Goal: Task Accomplishment & Management: Complete application form

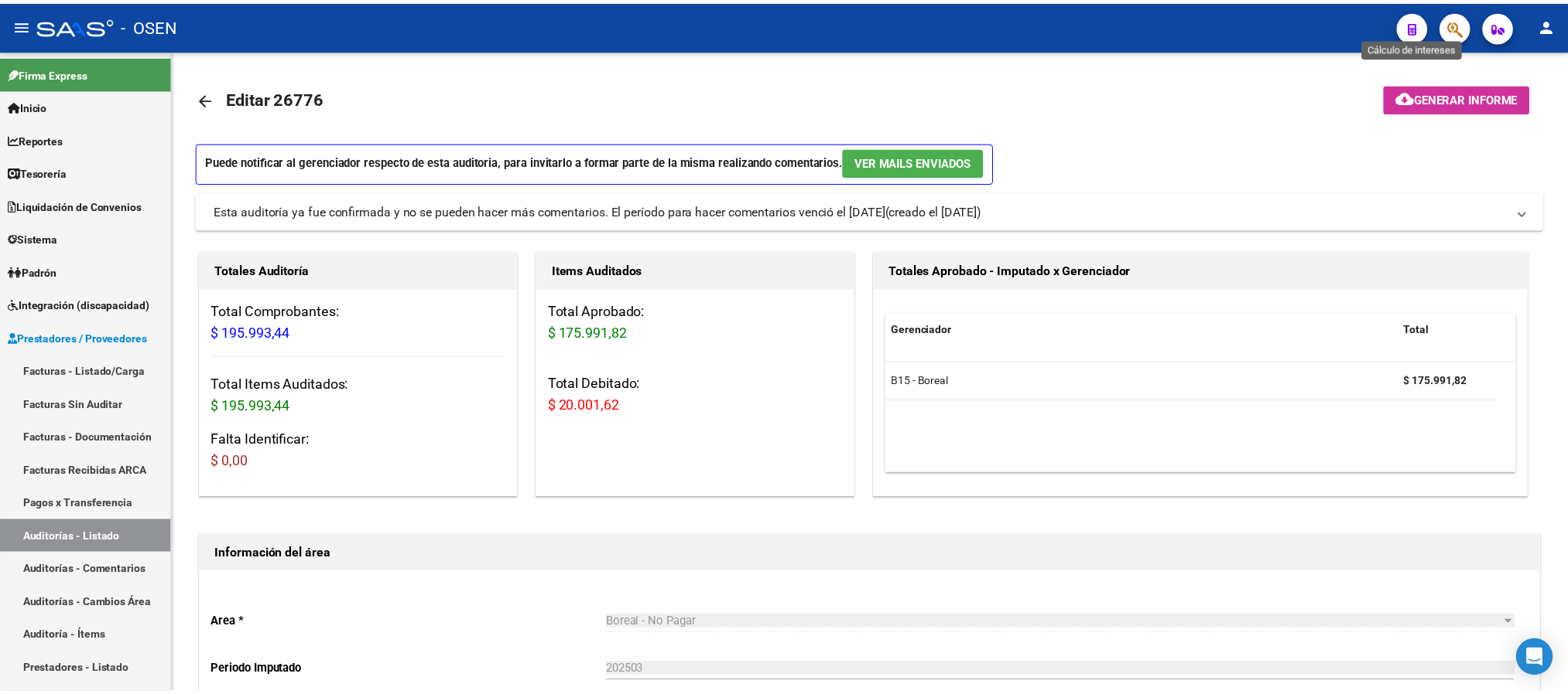
scroll to position [232, 0]
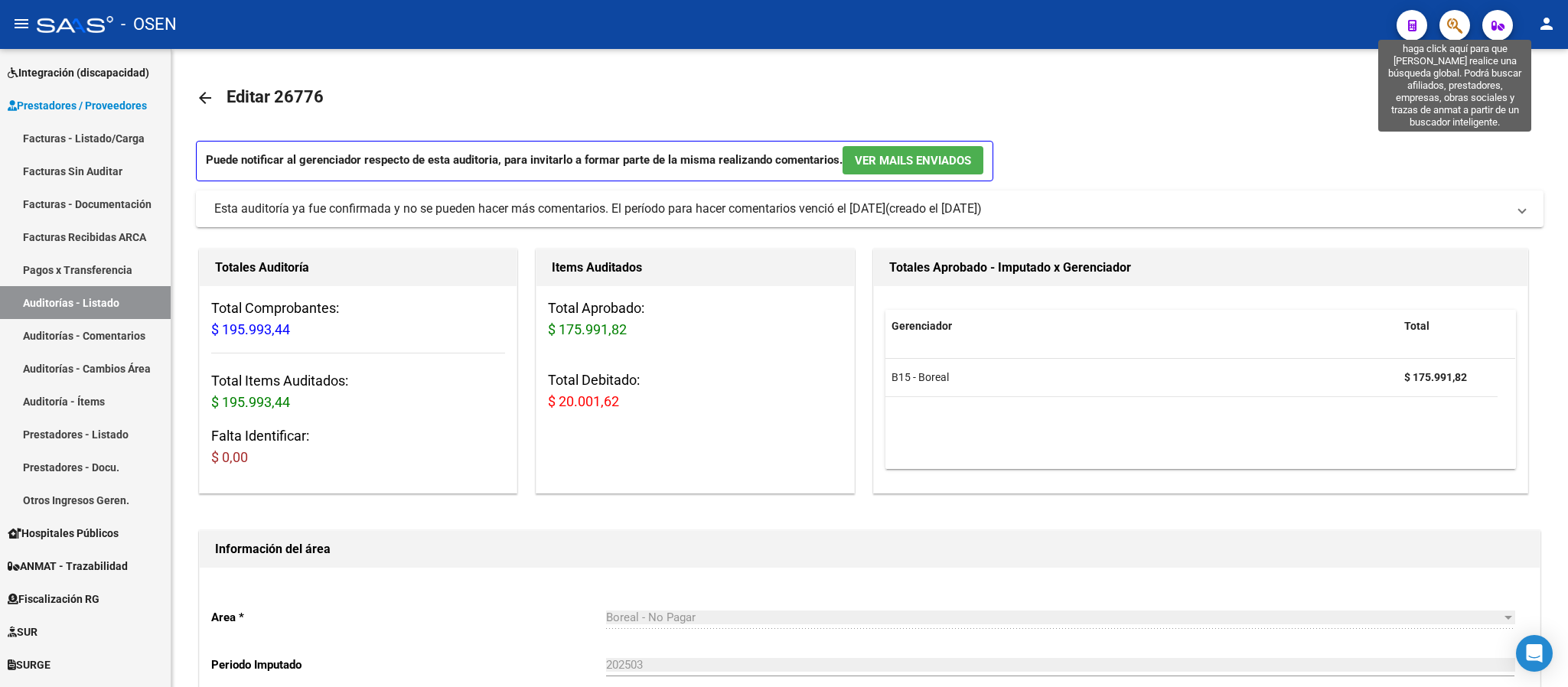
click at [1457, 32] on icon "button" at bounding box center [1454, 25] width 16 height 18
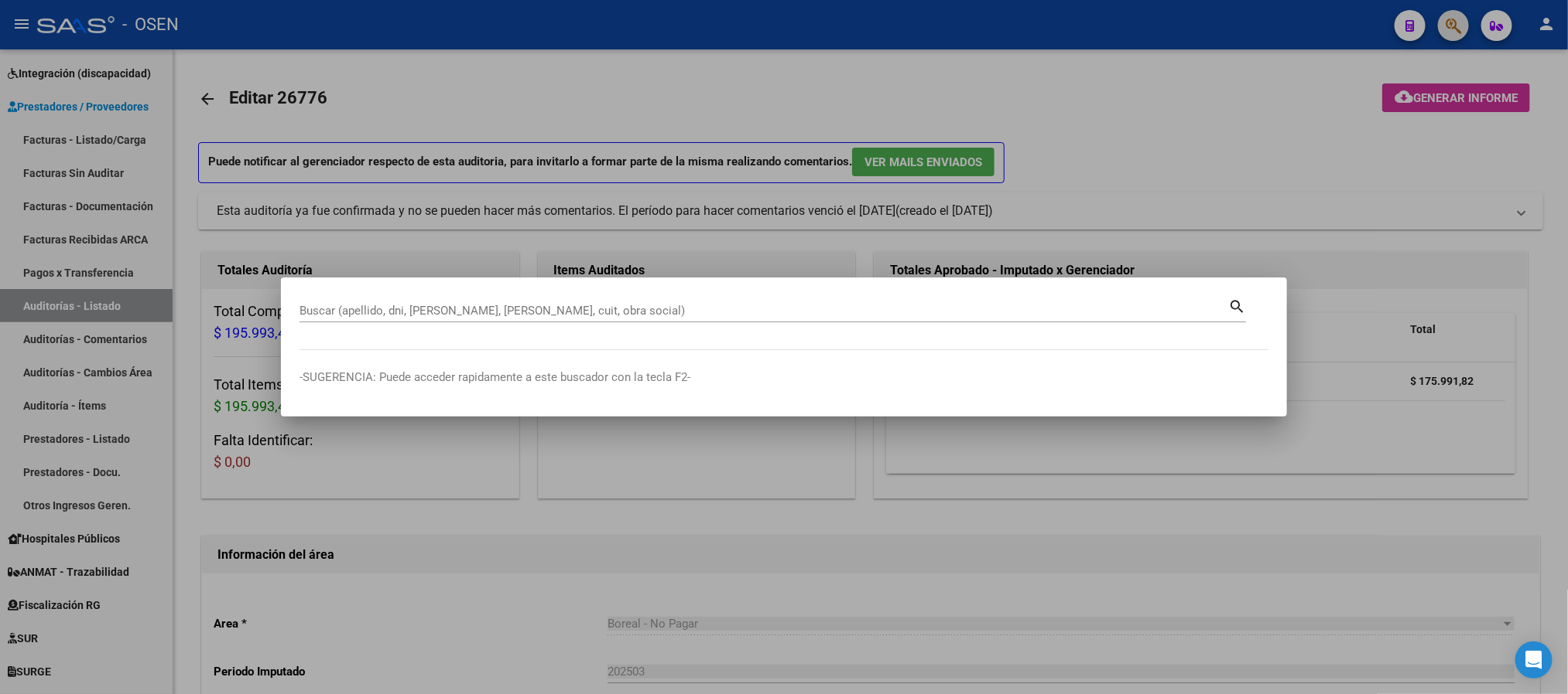
paste input "27403821204"
type input "27403821204"
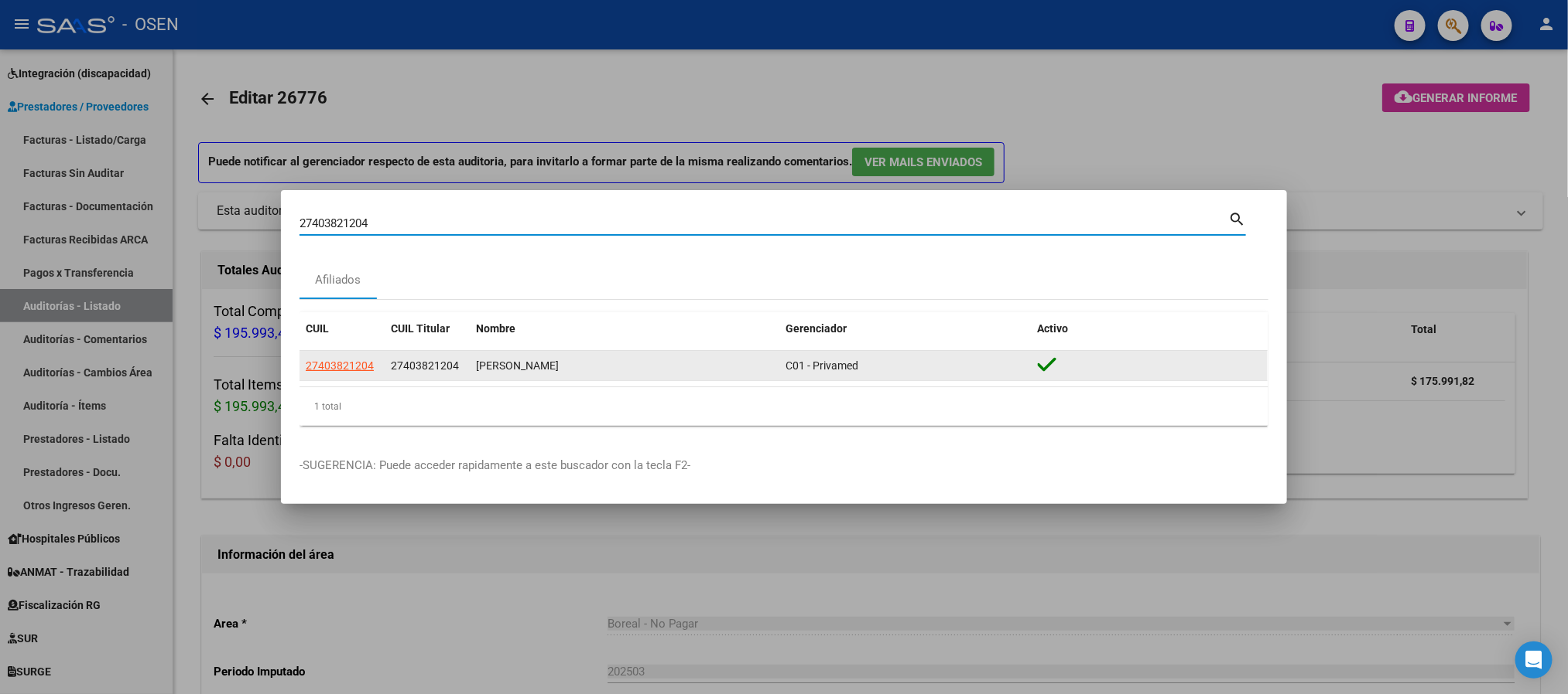
click at [358, 355] on datatable-body-cell "27403821204" at bounding box center [342, 366] width 85 height 30
click at [357, 363] on span "27403821204" at bounding box center [339, 365] width 68 height 12
type textarea "27403821204"
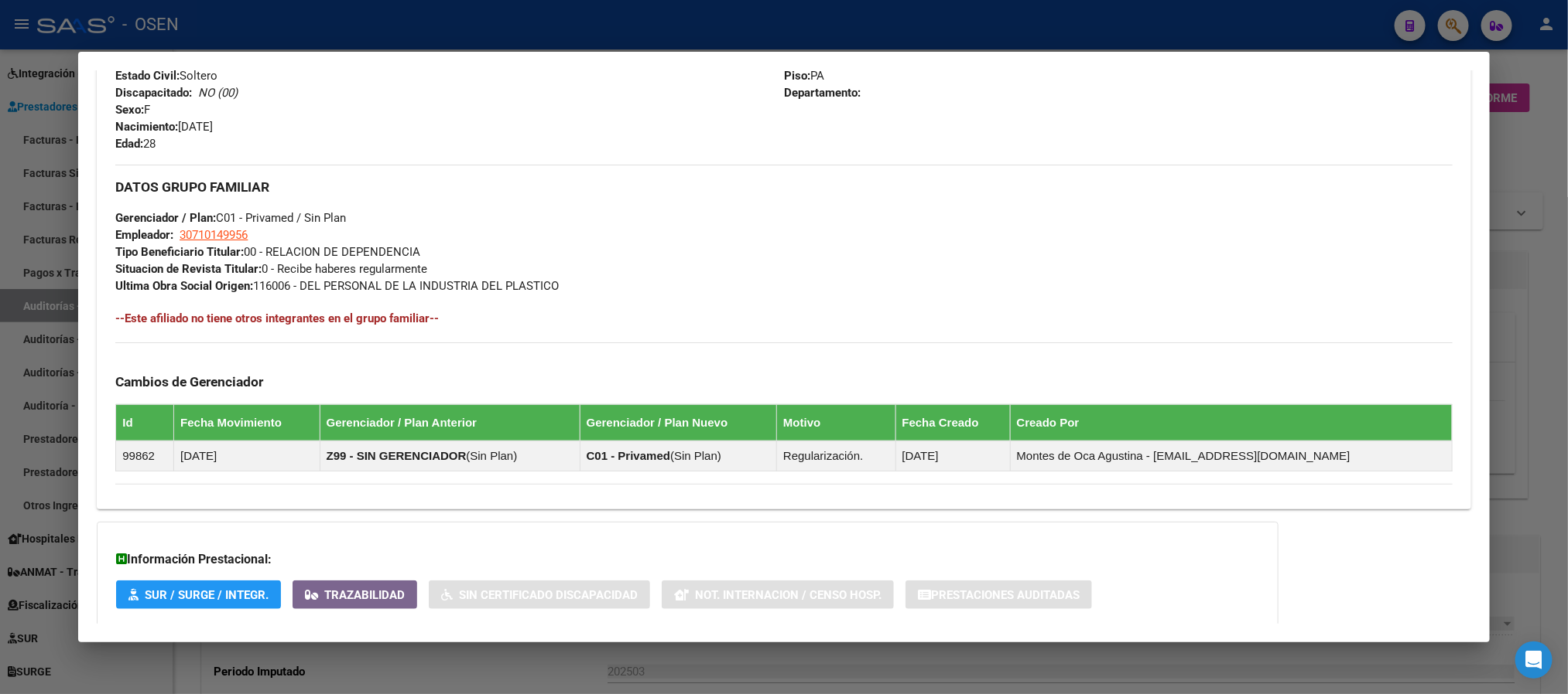
scroll to position [721, 0]
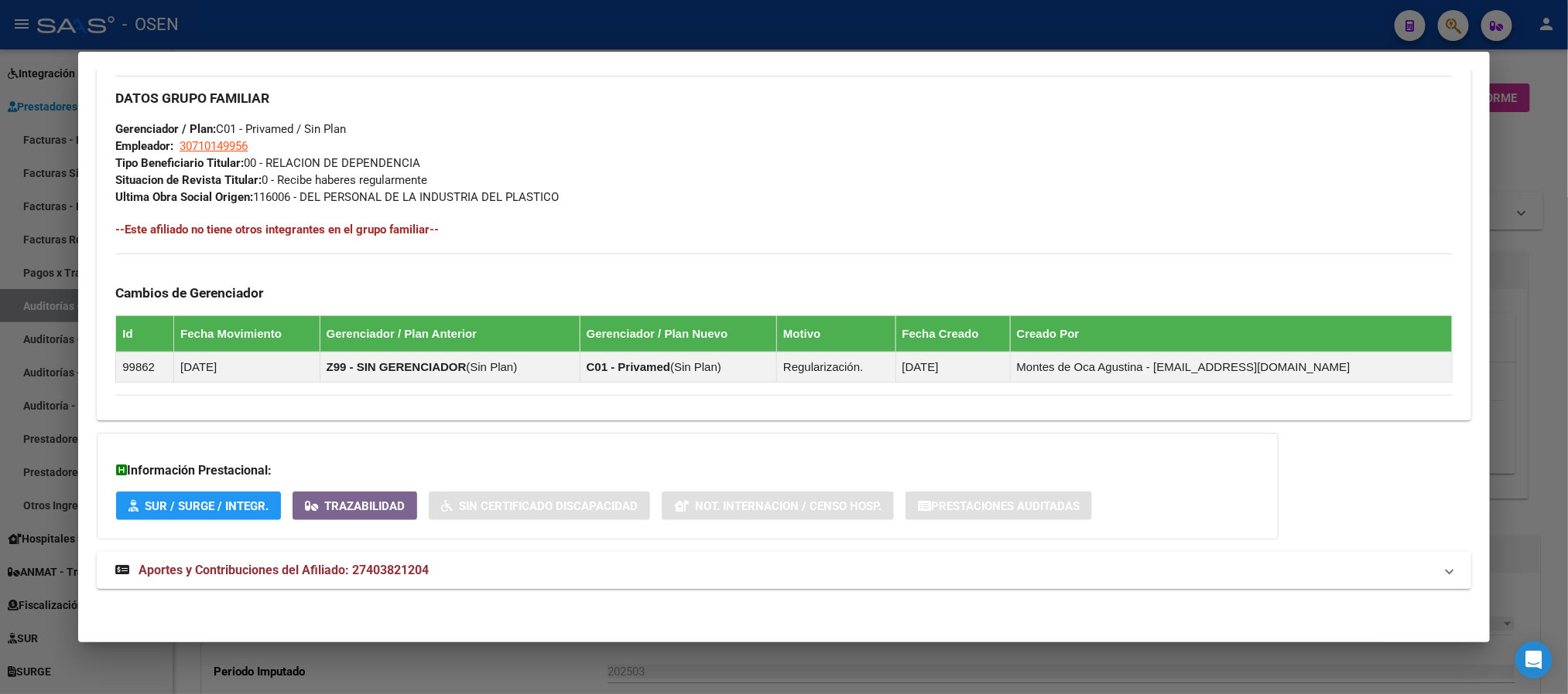
click at [674, 588] on mat-expansion-panel-header "Aportes y Contribuciones del Afiliado: 27403821204" at bounding box center [784, 571] width 1374 height 37
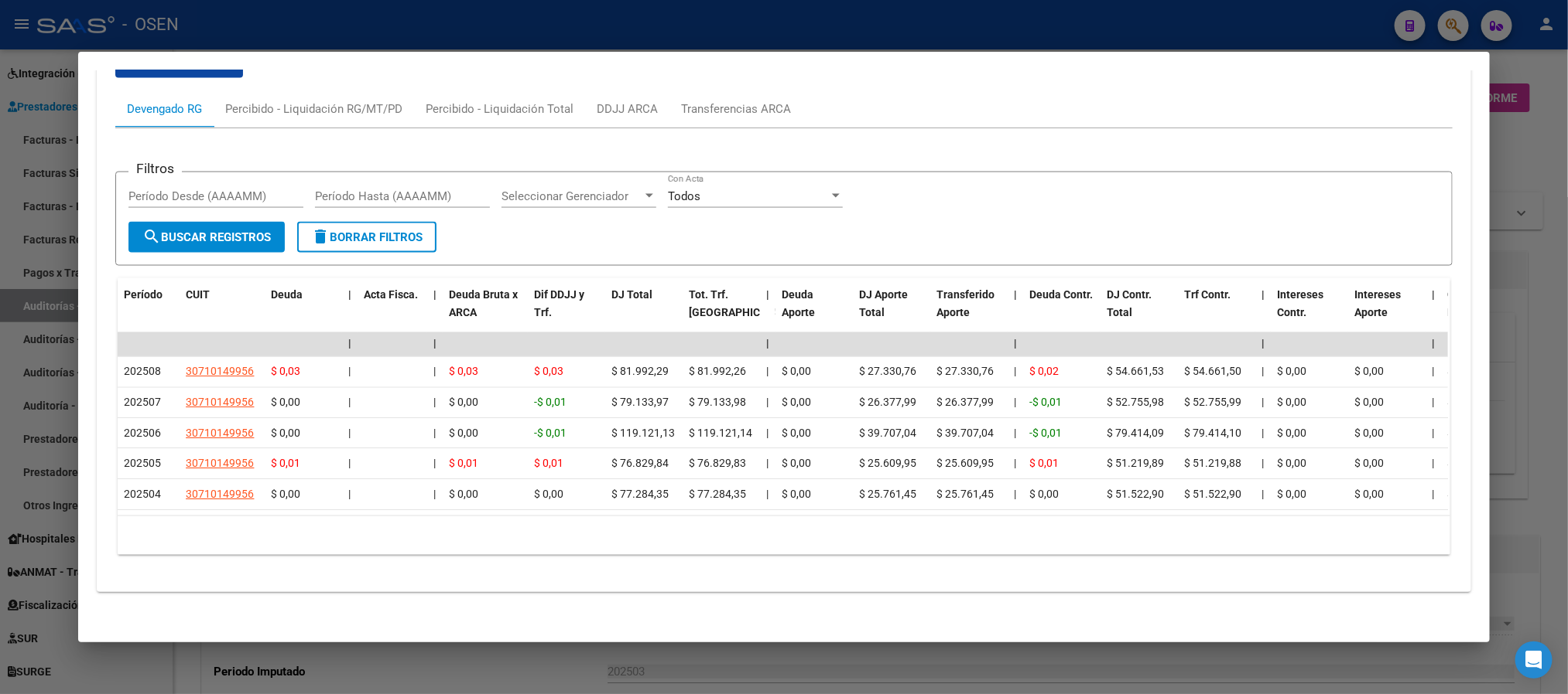
scroll to position [1332, 0]
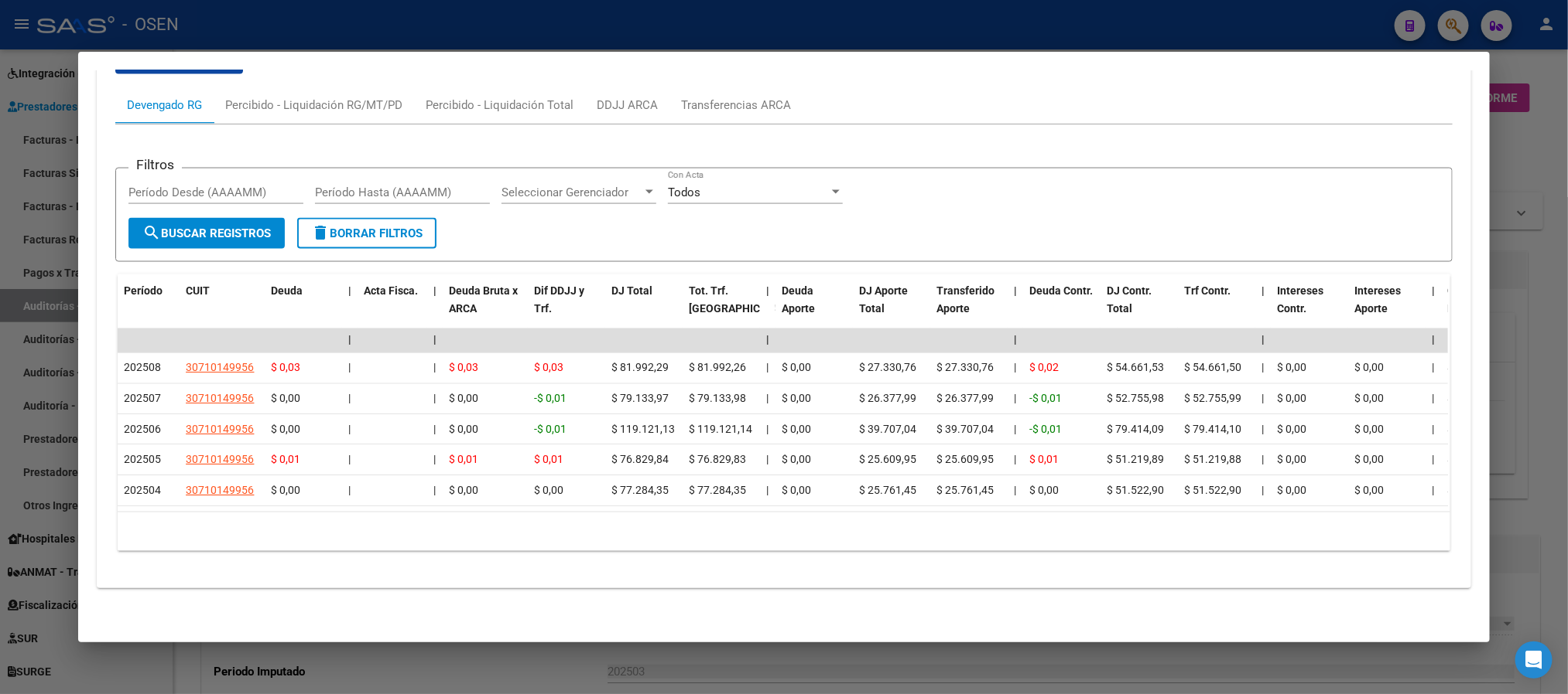
click at [812, 39] on div at bounding box center [784, 347] width 1568 height 694
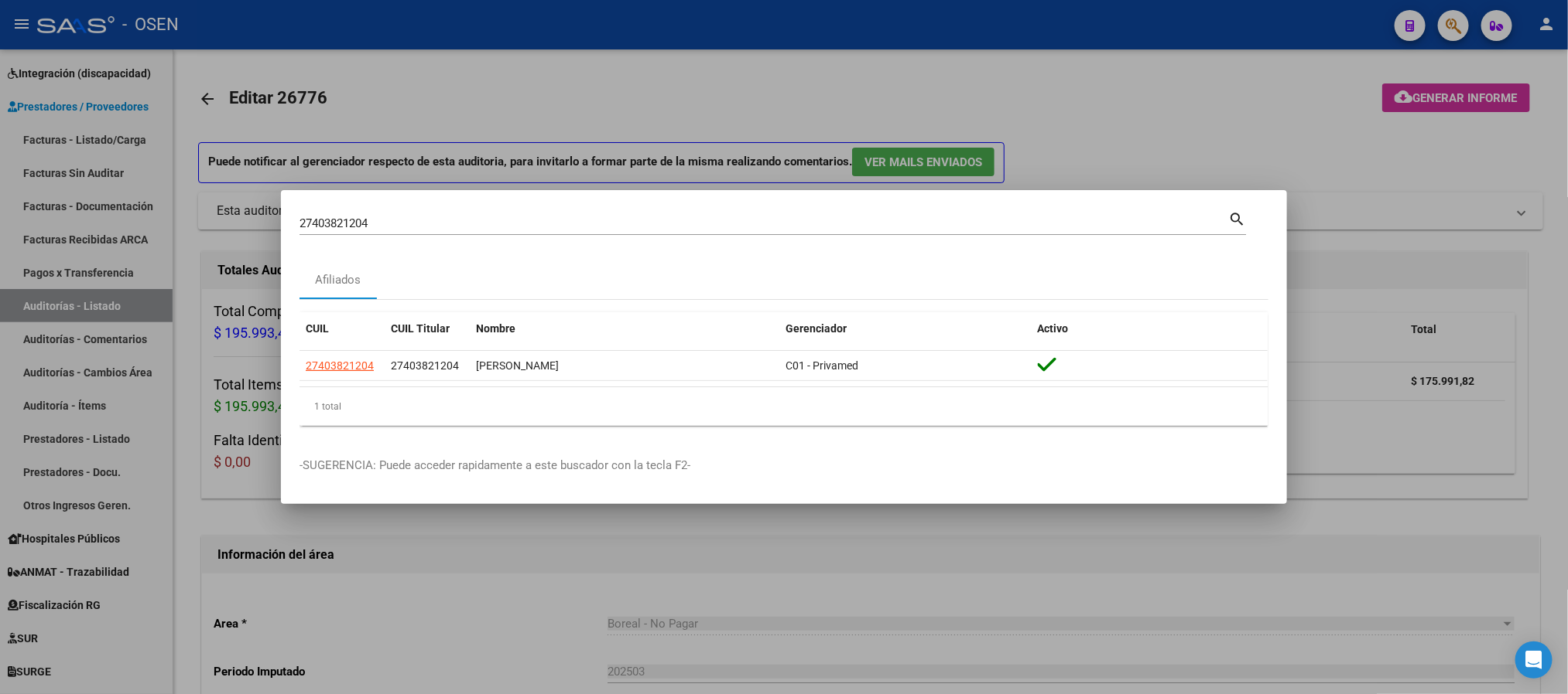
drag, startPoint x: 582, startPoint y: 233, endPoint x: 450, endPoint y: 196, distance: 137.1
click at [450, 196] on mat-dialog-container "27403821204 Buscar (apellido, dni, cuil, nro traspaso, cuit, obra social) searc…" at bounding box center [784, 347] width 1006 height 314
click at [446, 225] on input "27403821204" at bounding box center [763, 223] width 929 height 14
drag, startPoint x: 446, startPoint y: 225, endPoint x: 0, endPoint y: 132, distance: 455.6
click at [0, 140] on div "27403821204 Buscar (apellido, dni, cuil, nro traspaso, cuit, obra social) searc…" at bounding box center [784, 347] width 1568 height 694
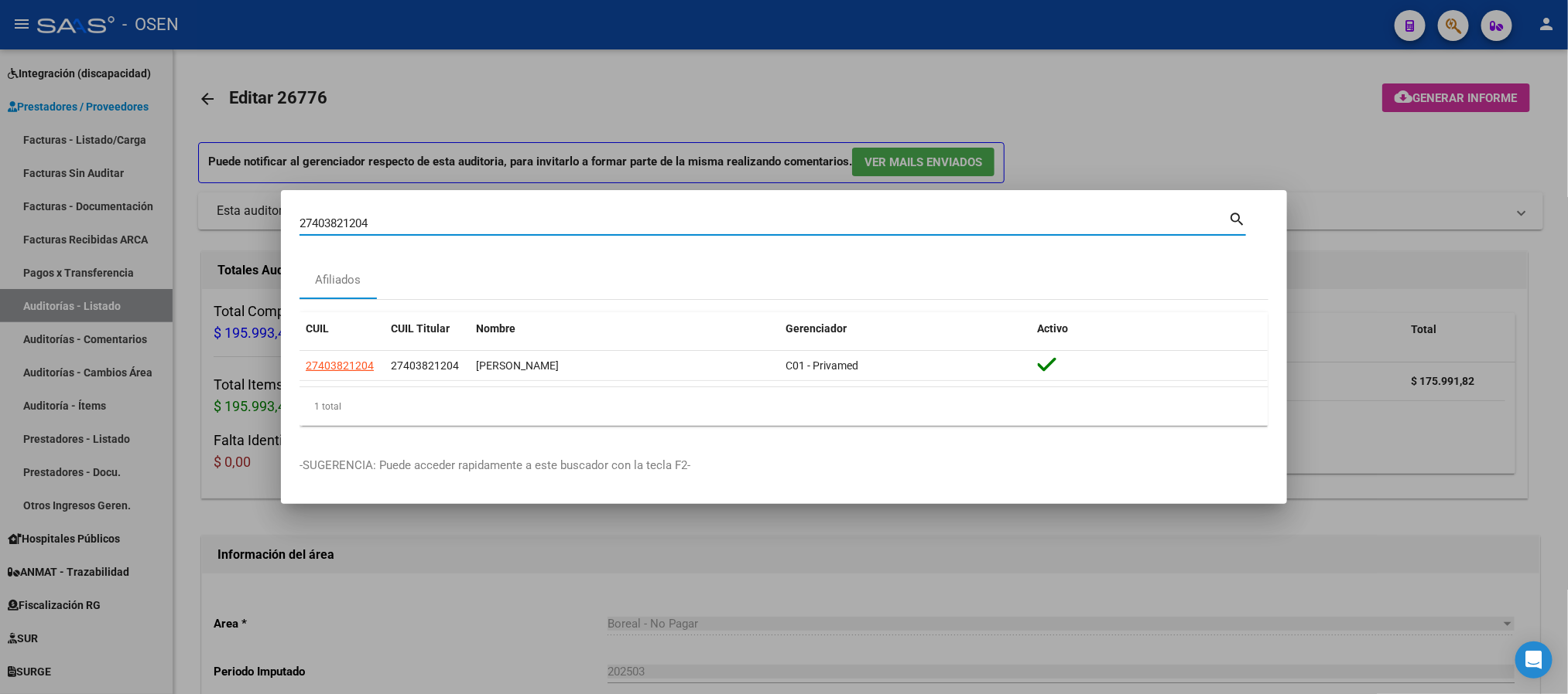
paste input "30487499"
type input "30487499"
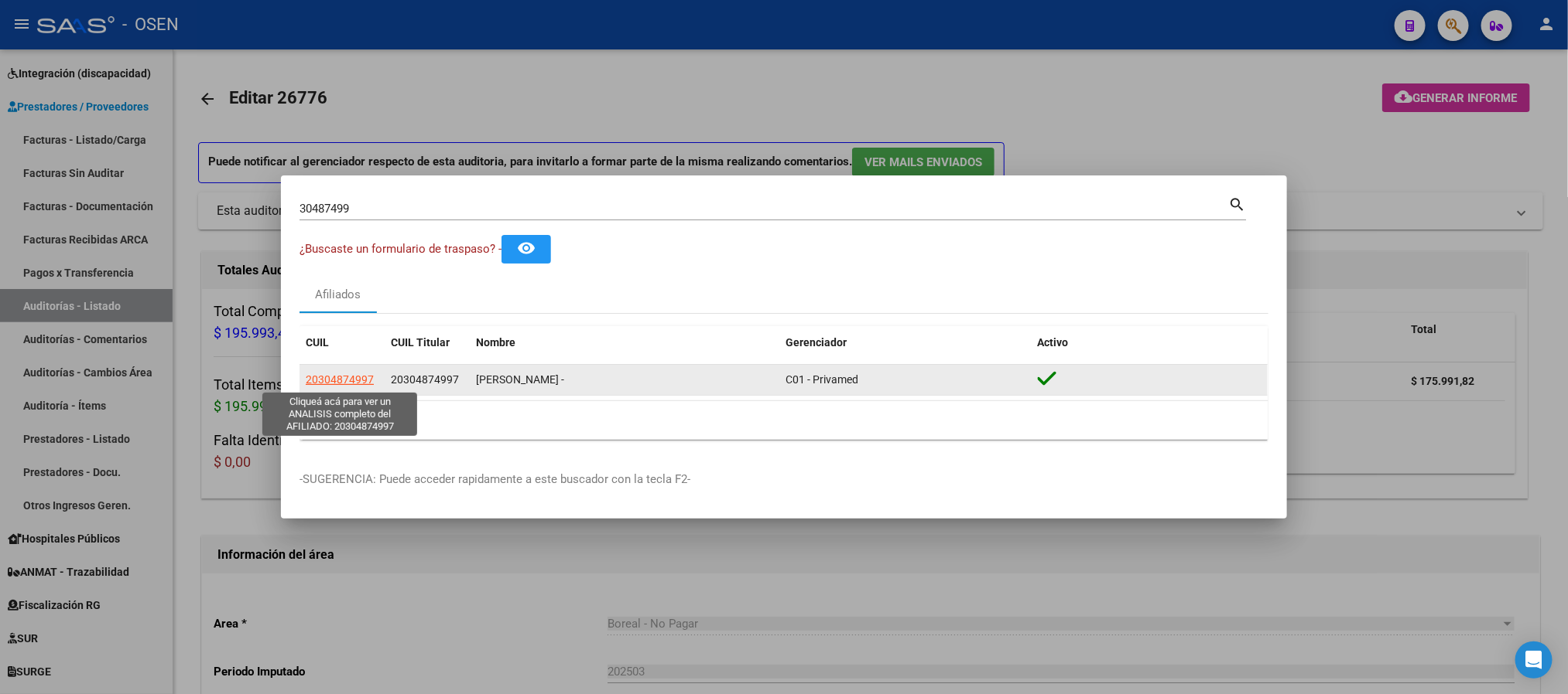
click at [329, 383] on span "20304874997" at bounding box center [339, 379] width 68 height 12
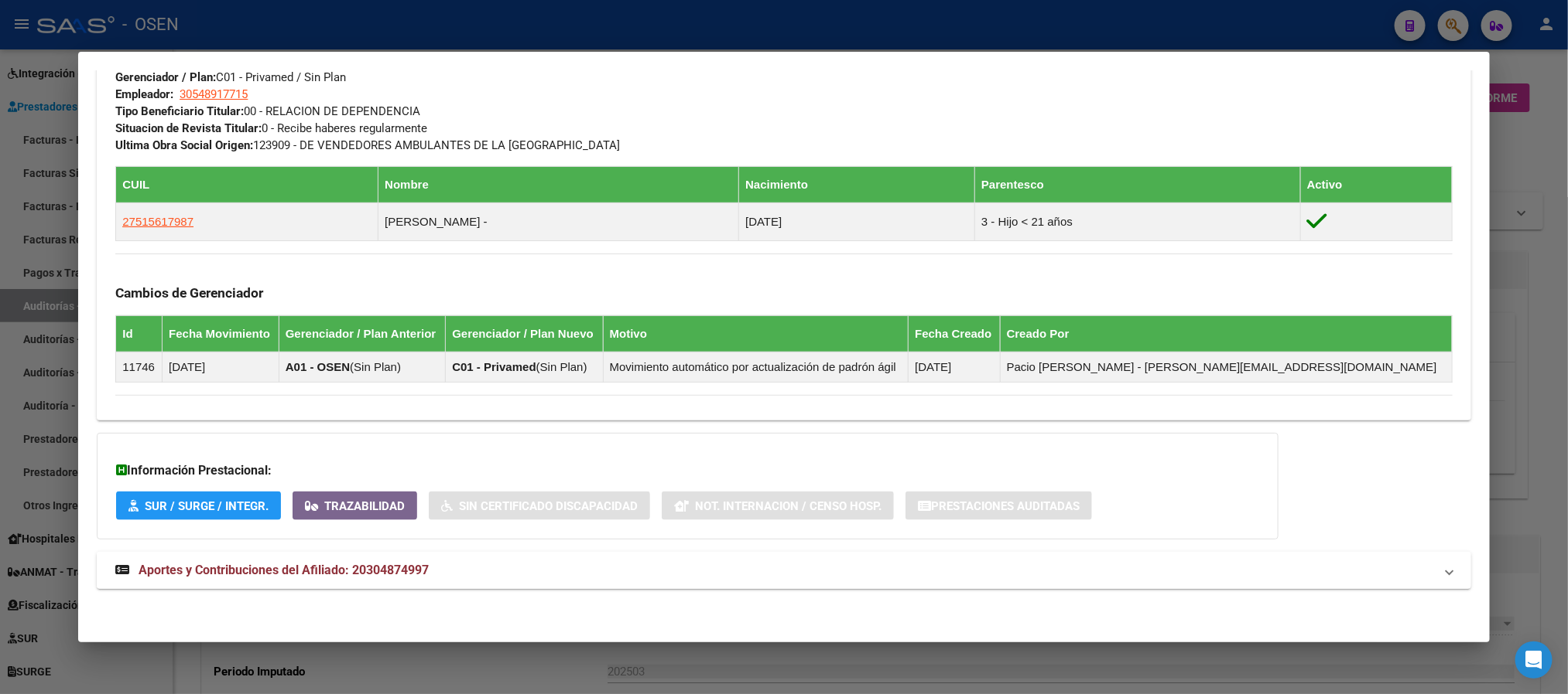
click at [482, 582] on mat-expansion-panel-header "Aportes y Contribuciones del Afiliado: 20304874997" at bounding box center [784, 571] width 1374 height 37
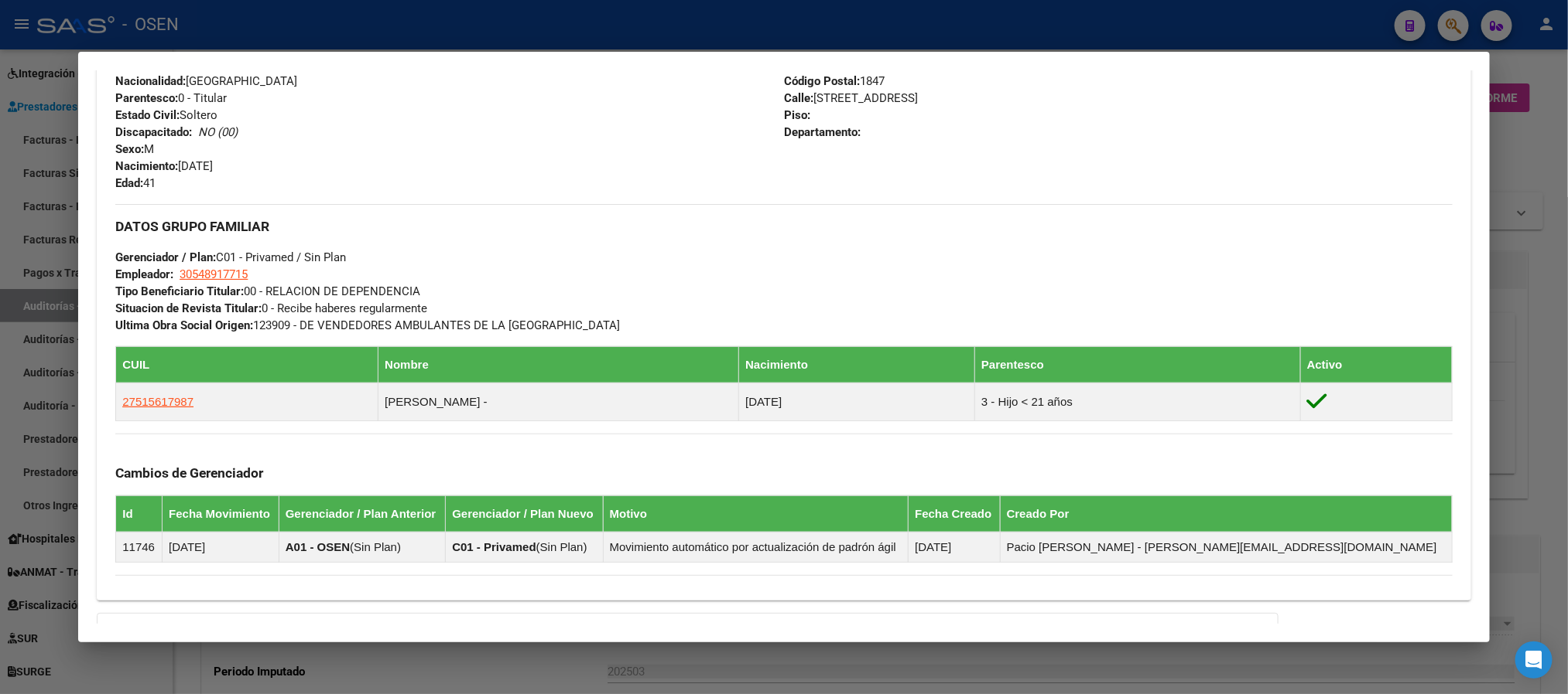
scroll to position [518, 0]
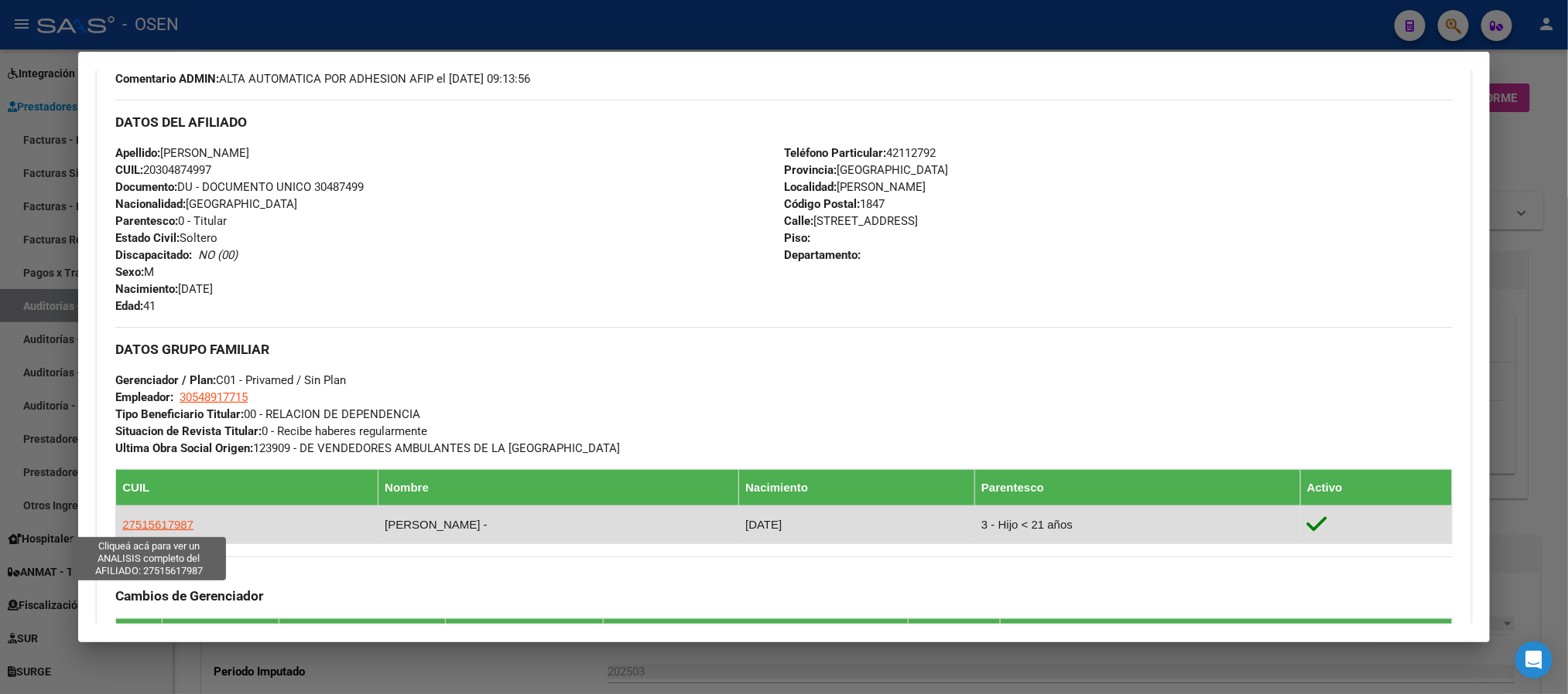
click at [151, 525] on span "27515617987" at bounding box center [158, 524] width 71 height 13
type textarea "27515617987"
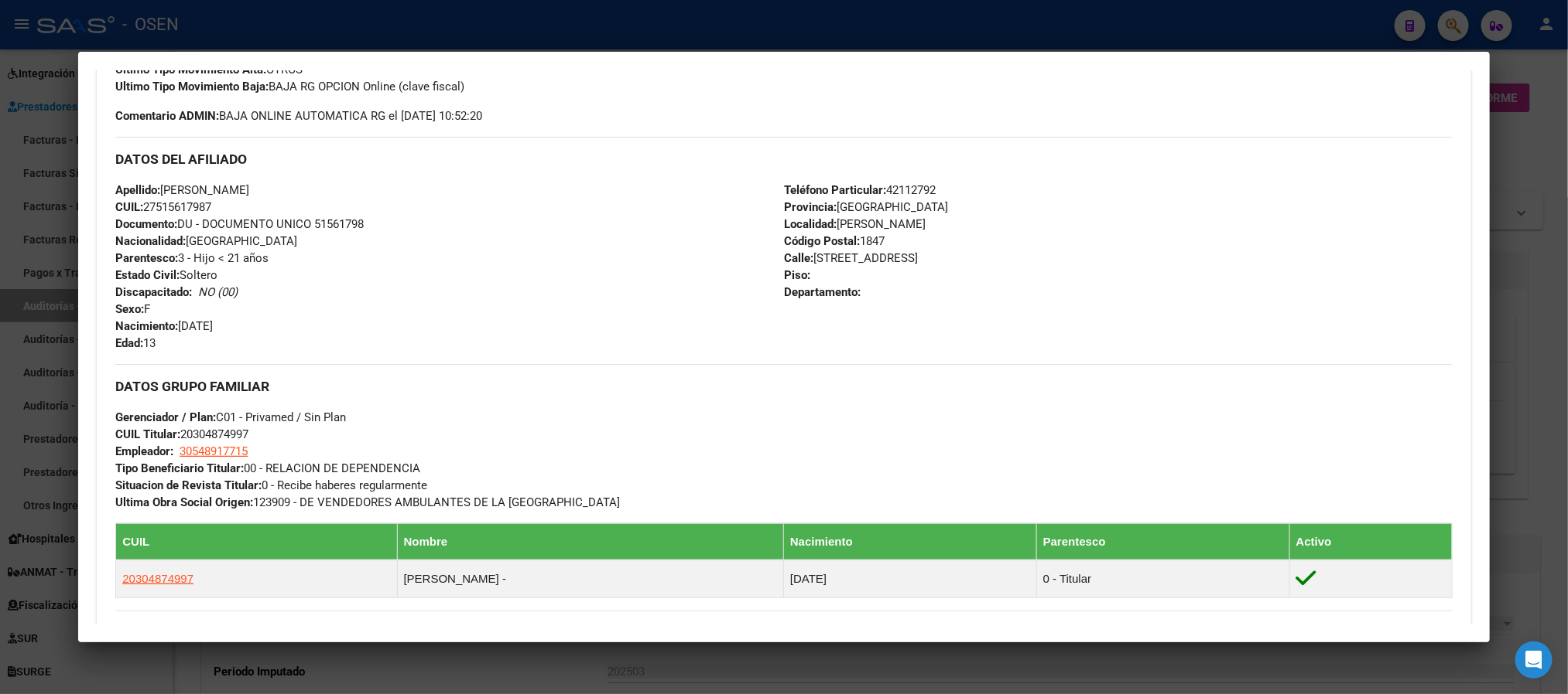
scroll to position [0, 0]
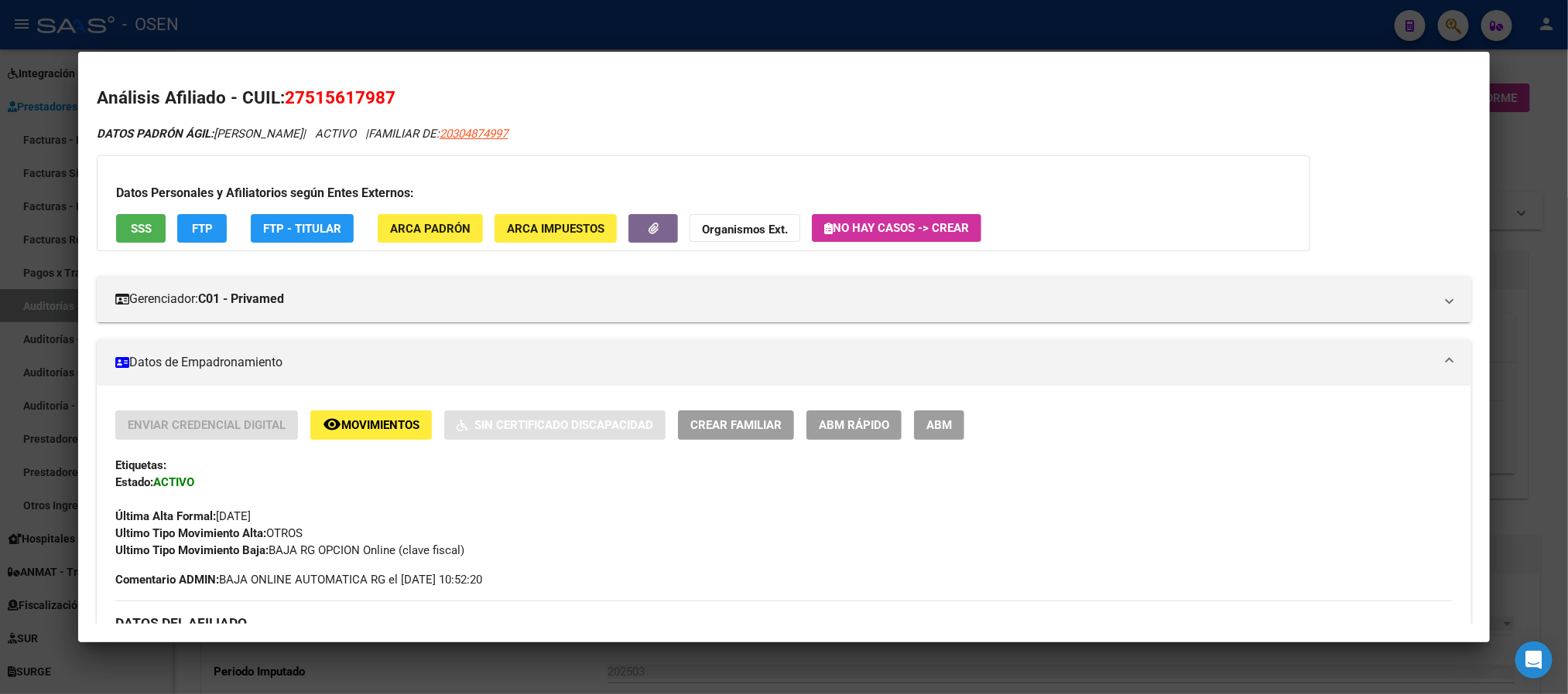
click at [153, 232] on button "SSS" at bounding box center [140, 229] width 49 height 29
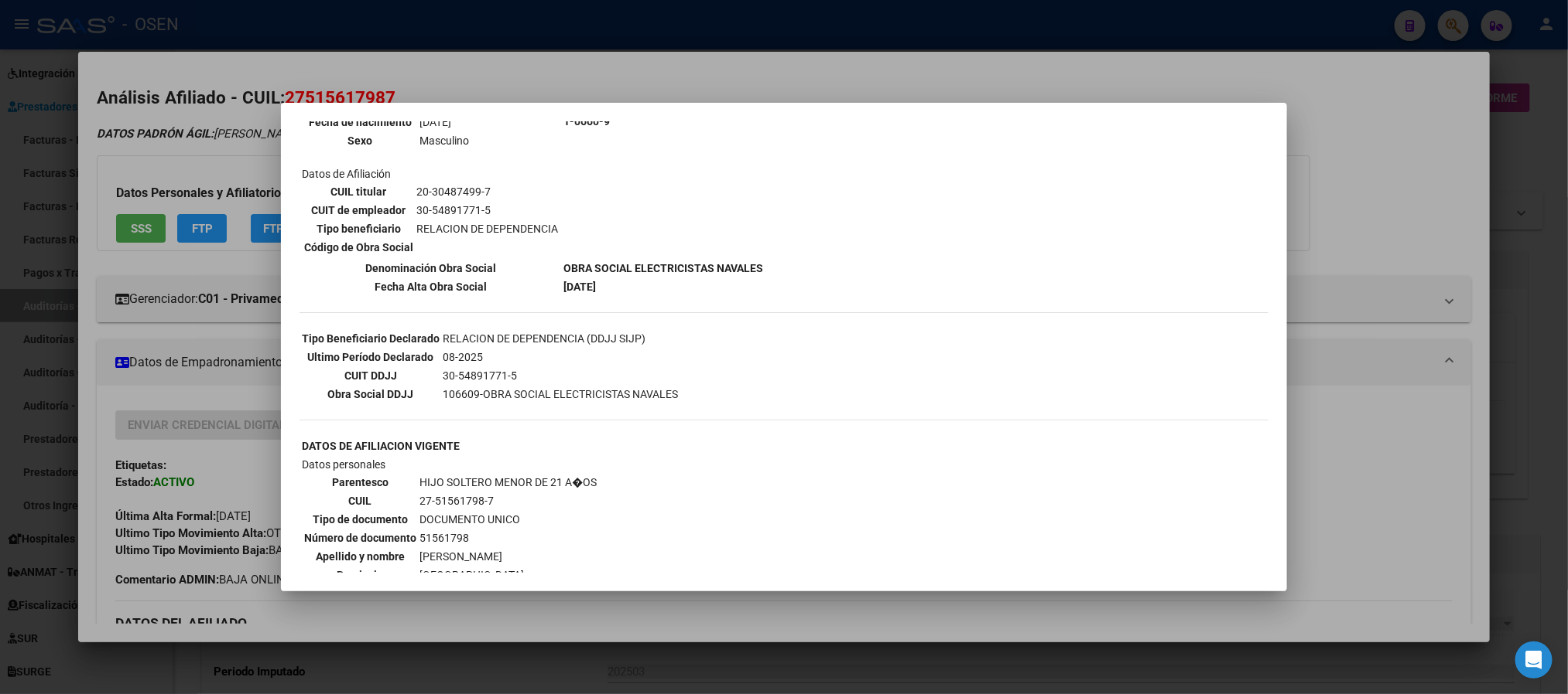
scroll to position [87, 0]
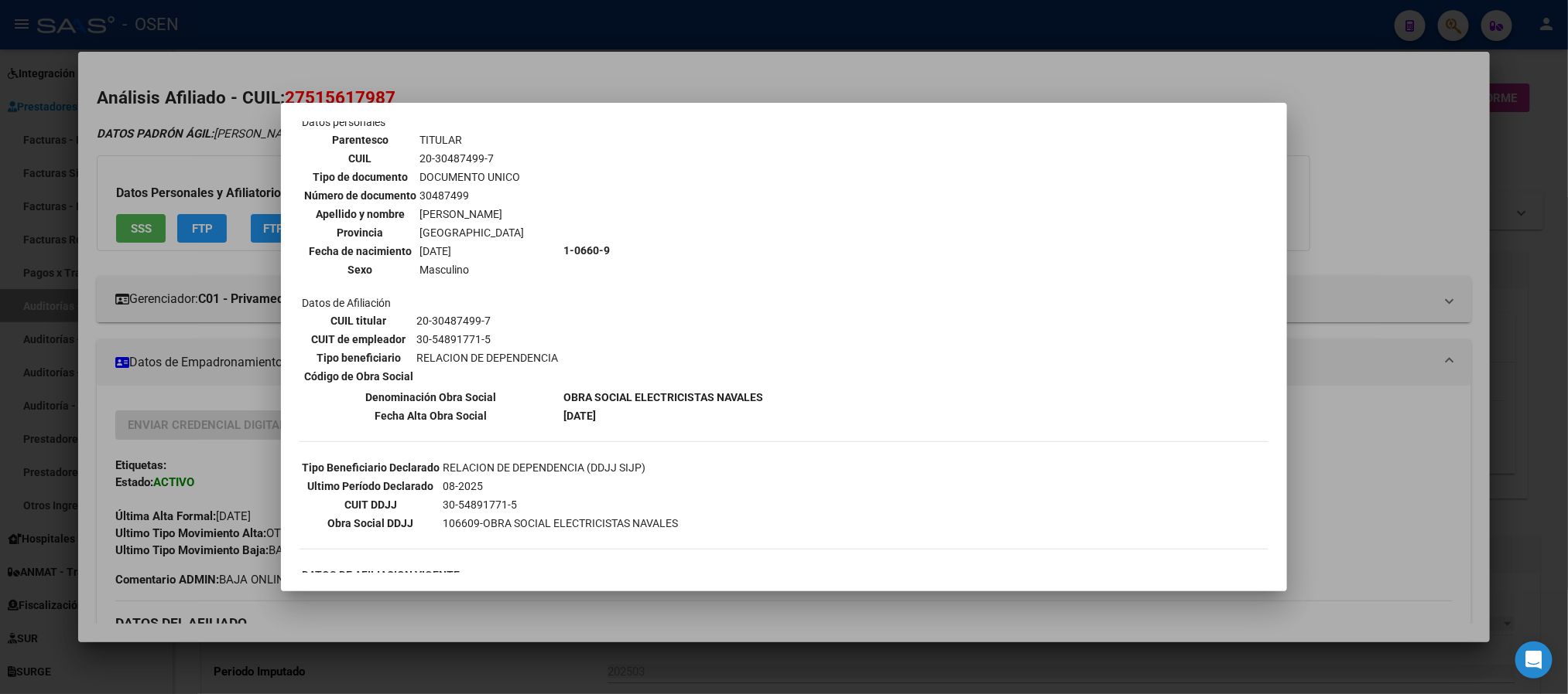
click at [579, 90] on div at bounding box center [784, 347] width 1568 height 694
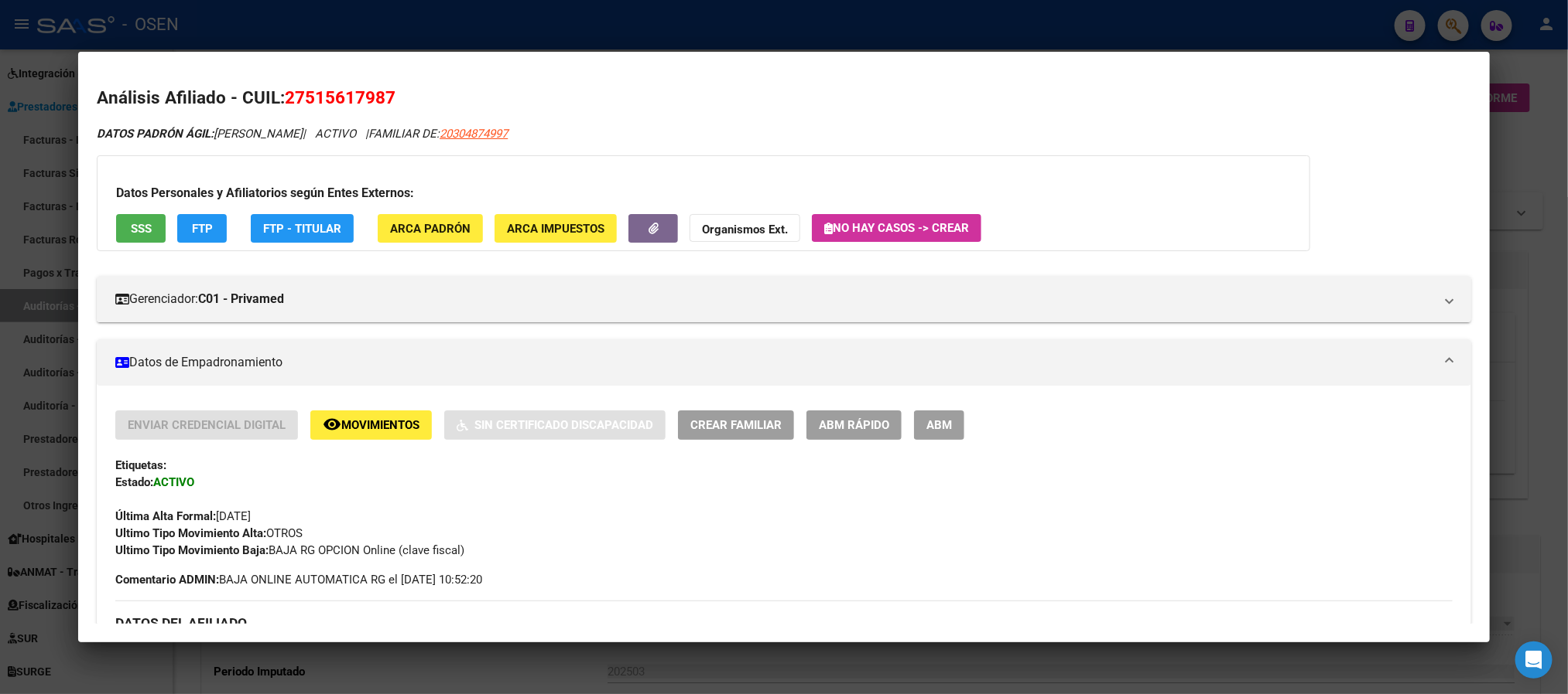
drag, startPoint x: 300, startPoint y: 96, endPoint x: 381, endPoint y: 95, distance: 81.0
click at [381, 95] on span "27515617987" at bounding box center [340, 98] width 111 height 21
copy span "51561798"
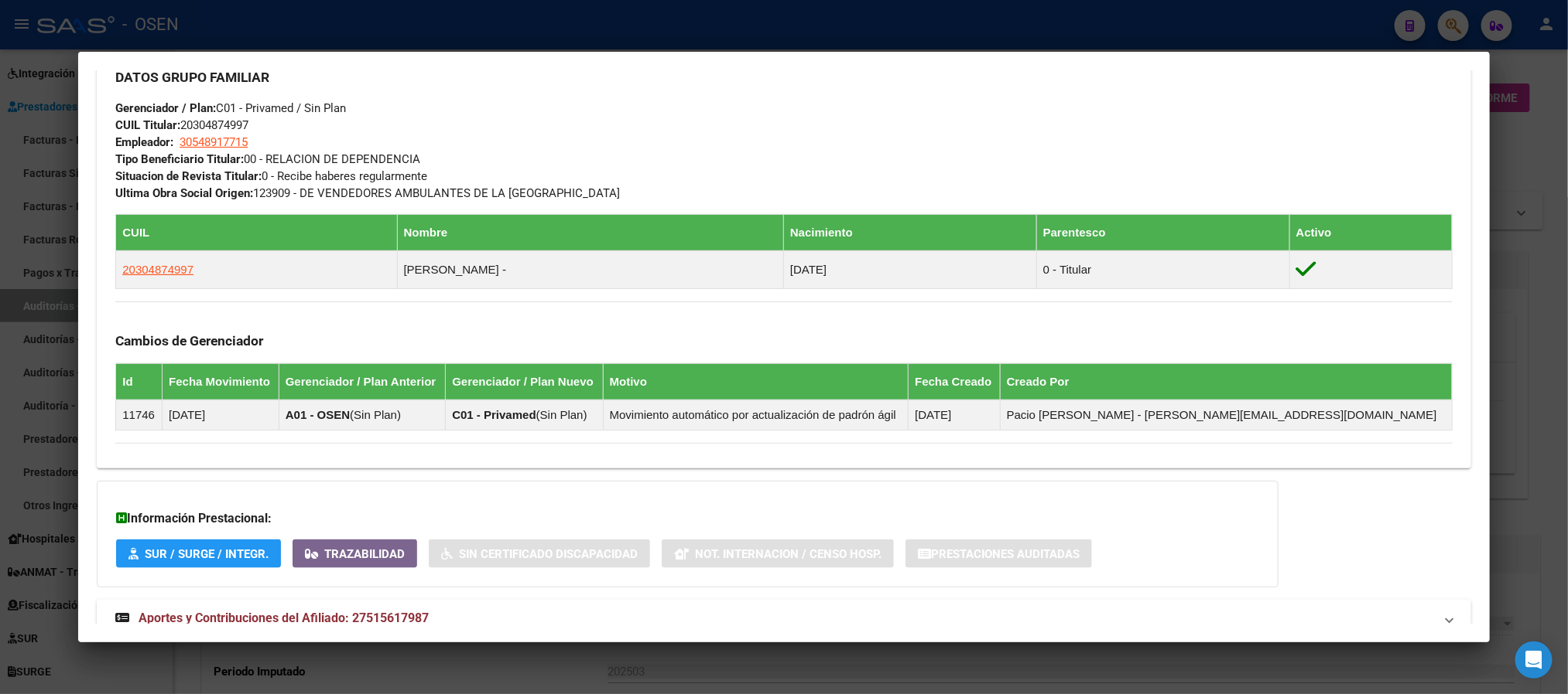
scroll to position [863, 0]
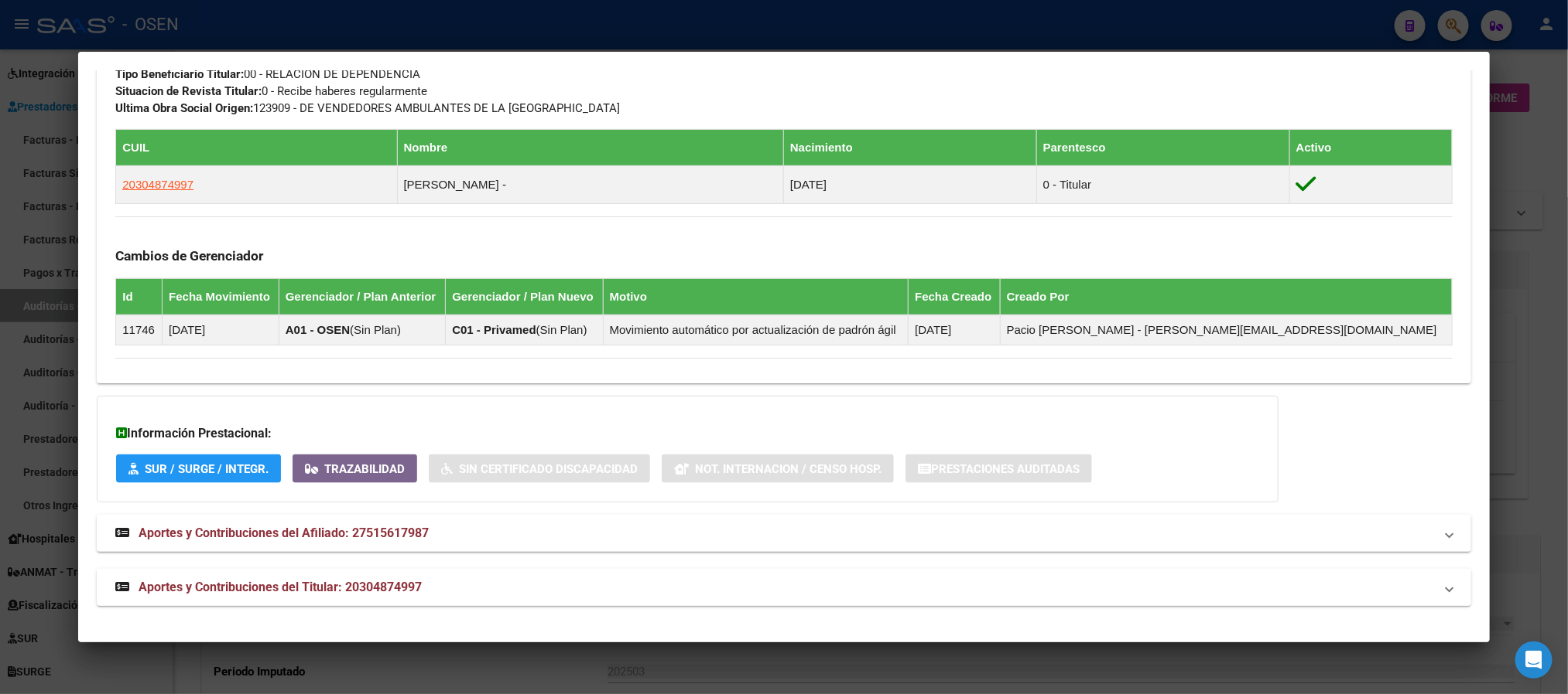
click at [455, 583] on mat-panel-title "Aportes y Contribuciones del Titular: 20304874997" at bounding box center [775, 588] width 1318 height 19
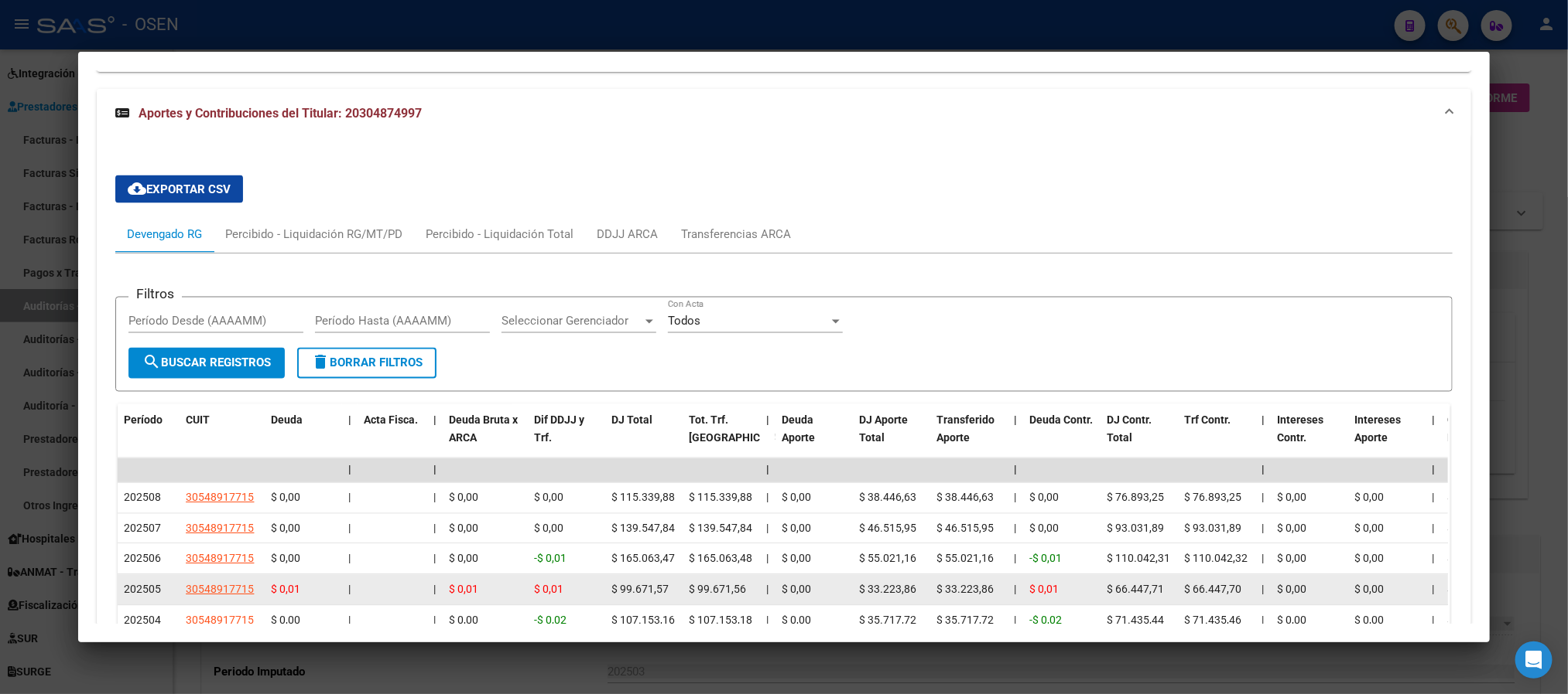
scroll to position [1395, 0]
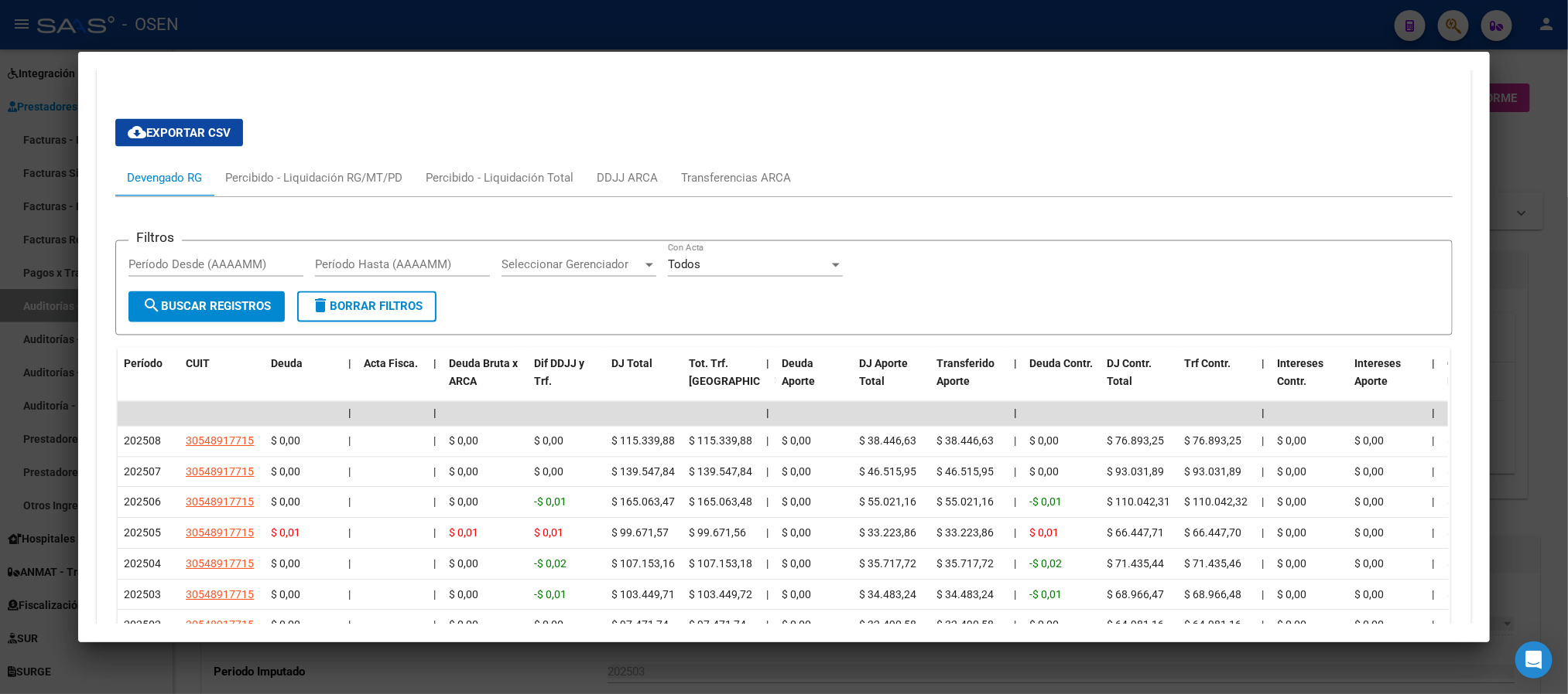
click at [455, 7] on div at bounding box center [784, 347] width 1568 height 694
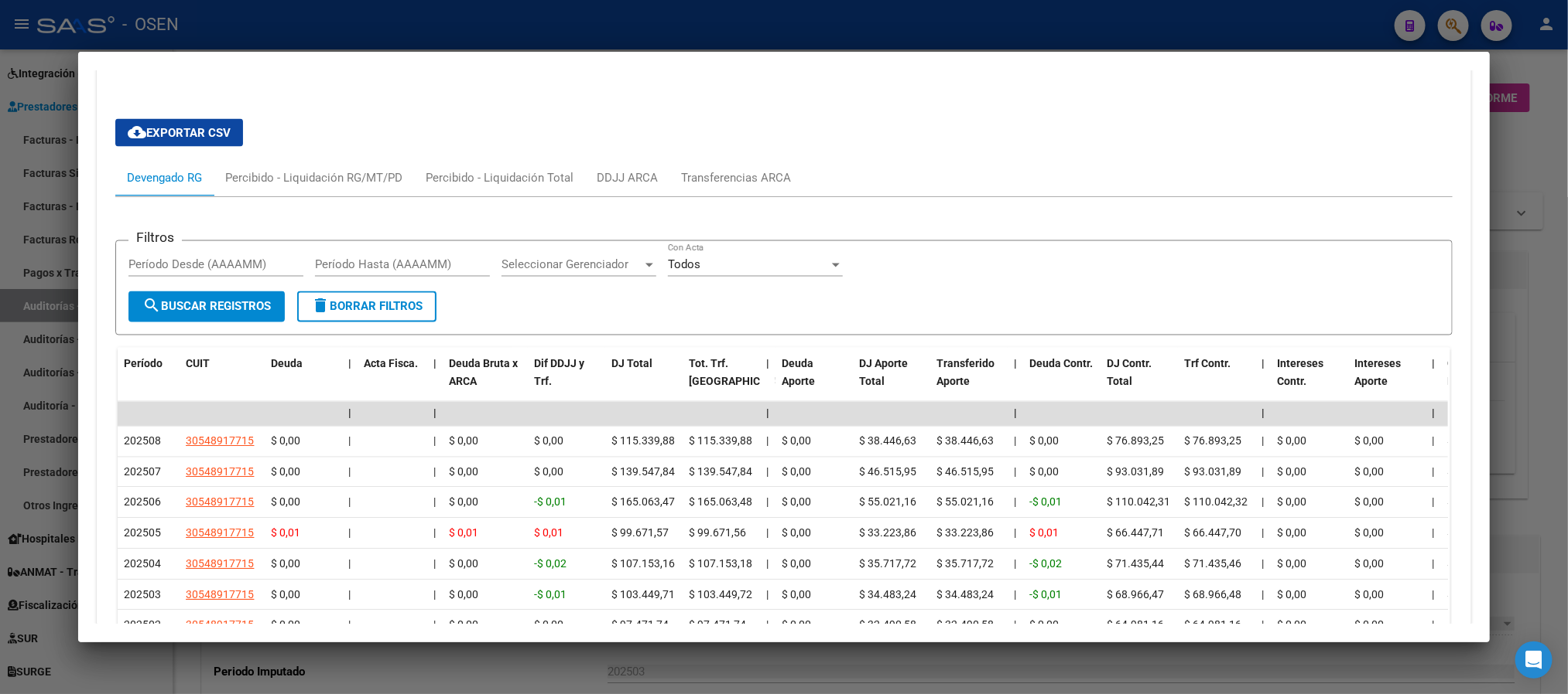
click at [455, 7] on div at bounding box center [784, 347] width 1568 height 694
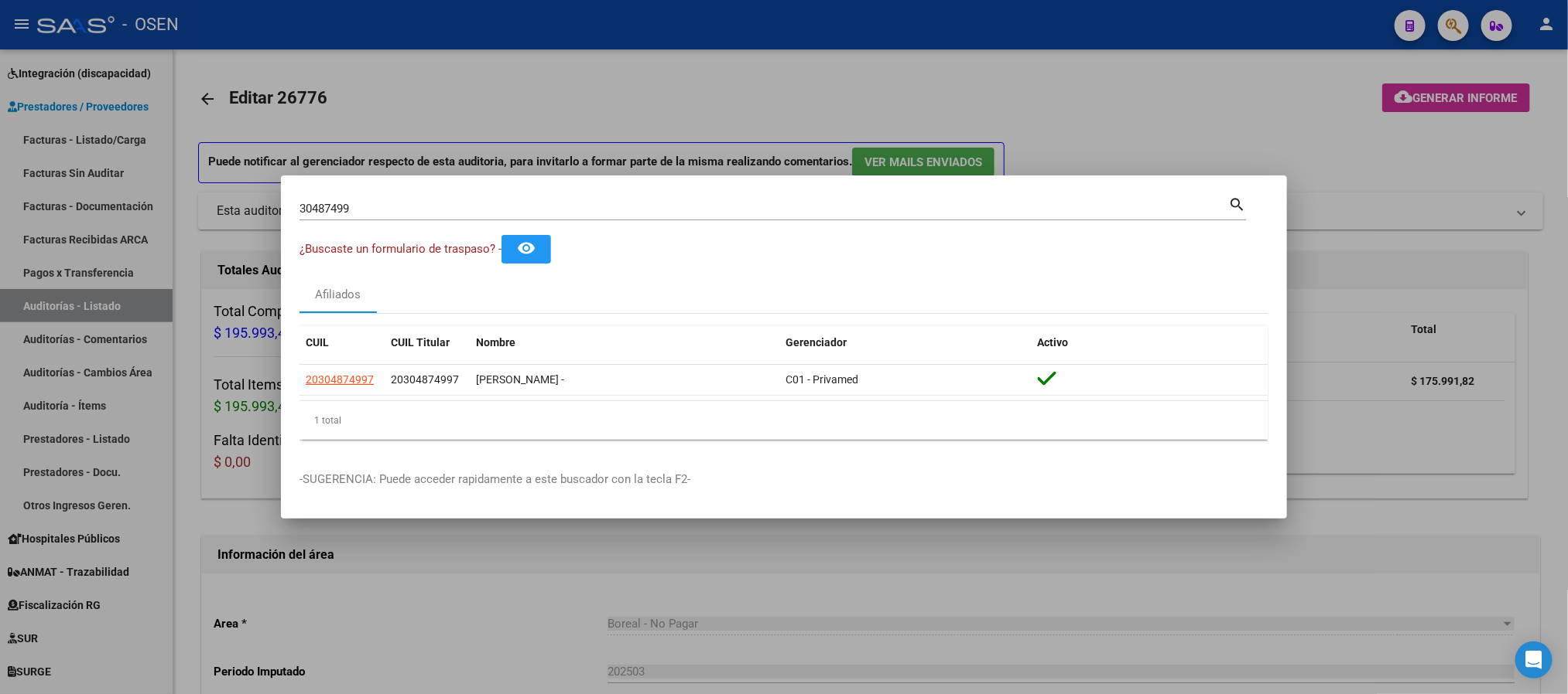
click at [140, 351] on div at bounding box center [784, 347] width 1568 height 694
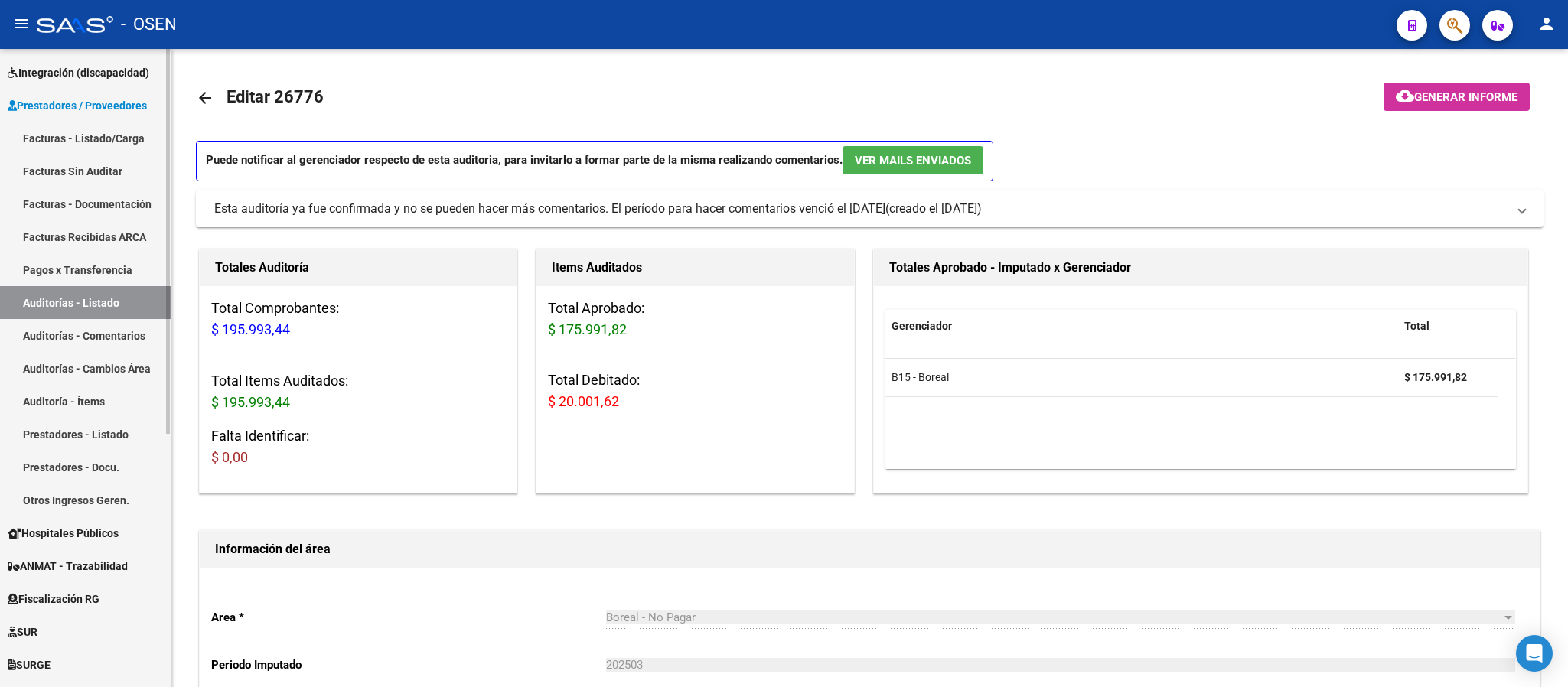
click at [118, 134] on link "Facturas - Listado/Carga" at bounding box center [85, 139] width 171 height 33
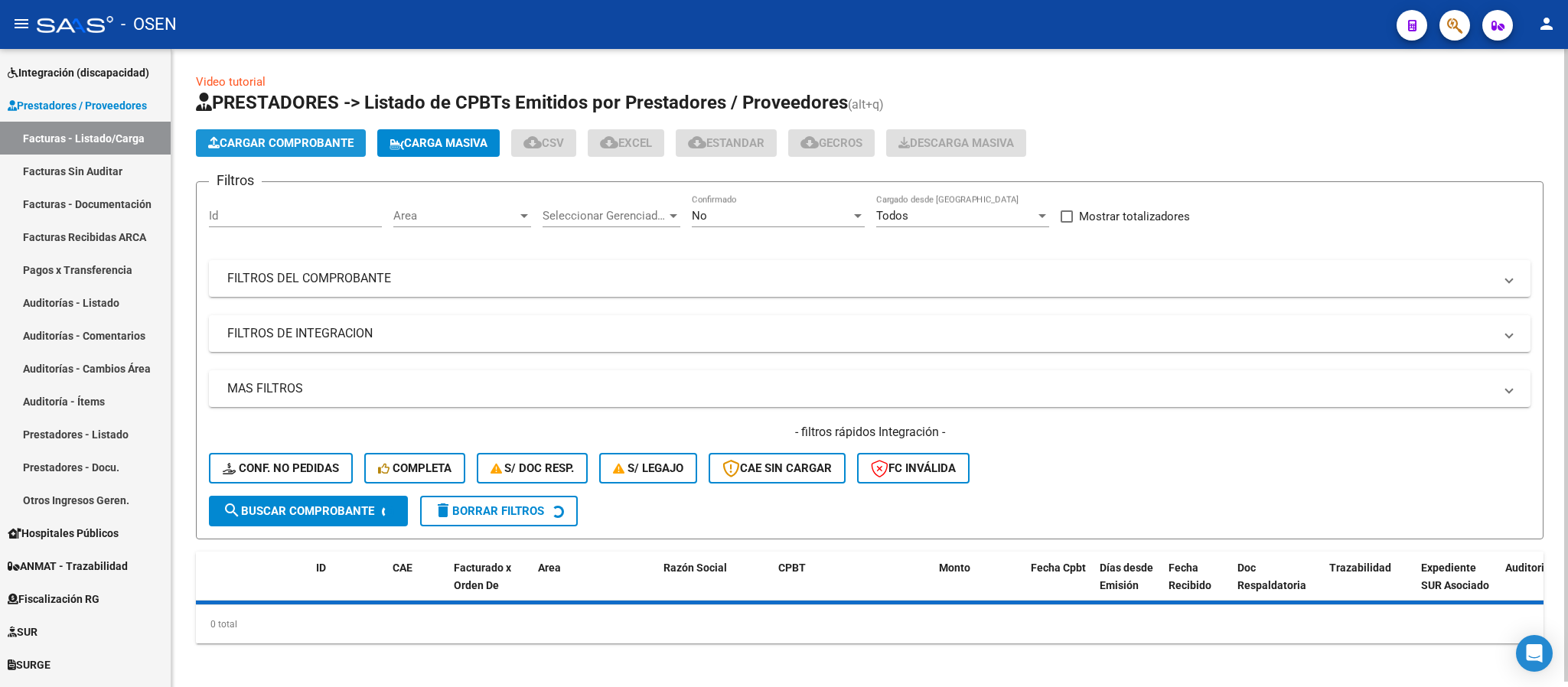
click at [307, 145] on span "Cargar Comprobante" at bounding box center [281, 143] width 146 height 14
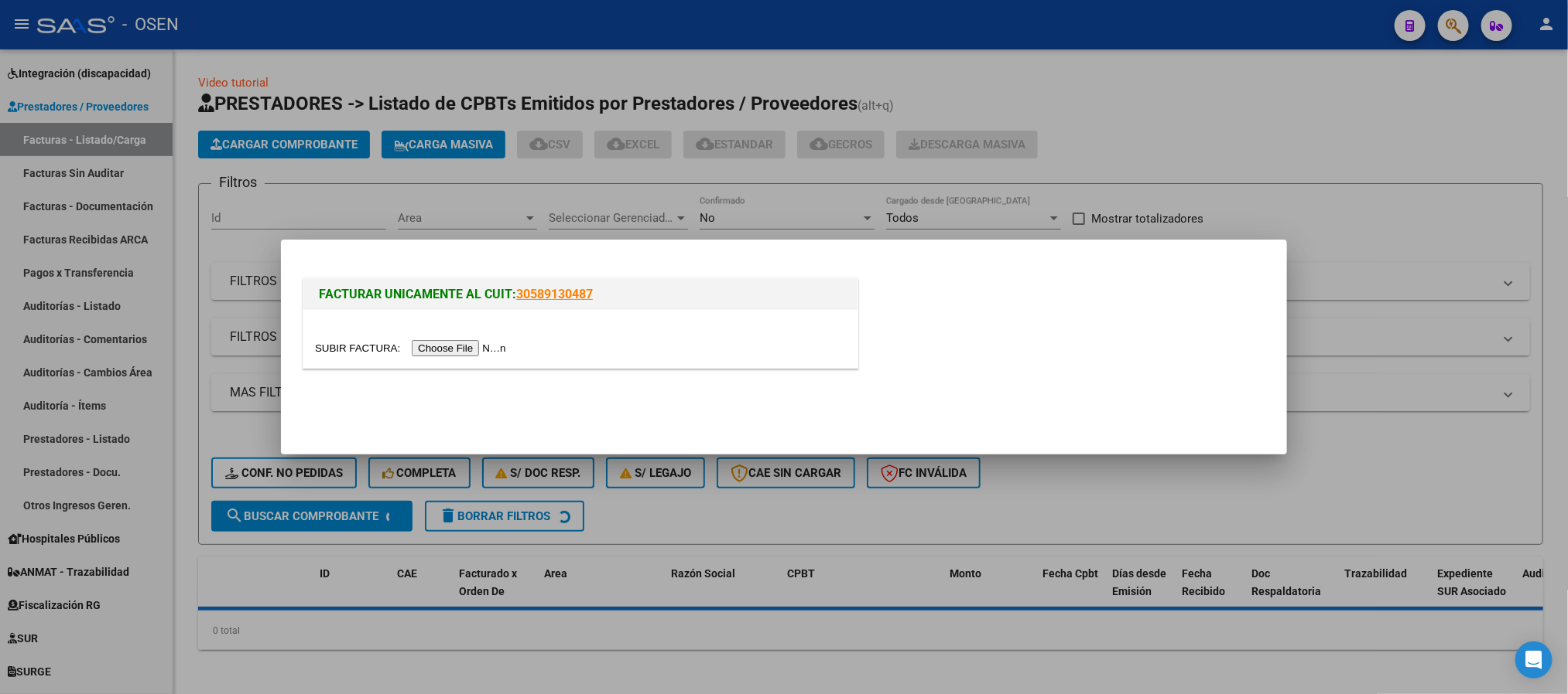
click at [483, 343] on input "file" at bounding box center [413, 348] width 196 height 16
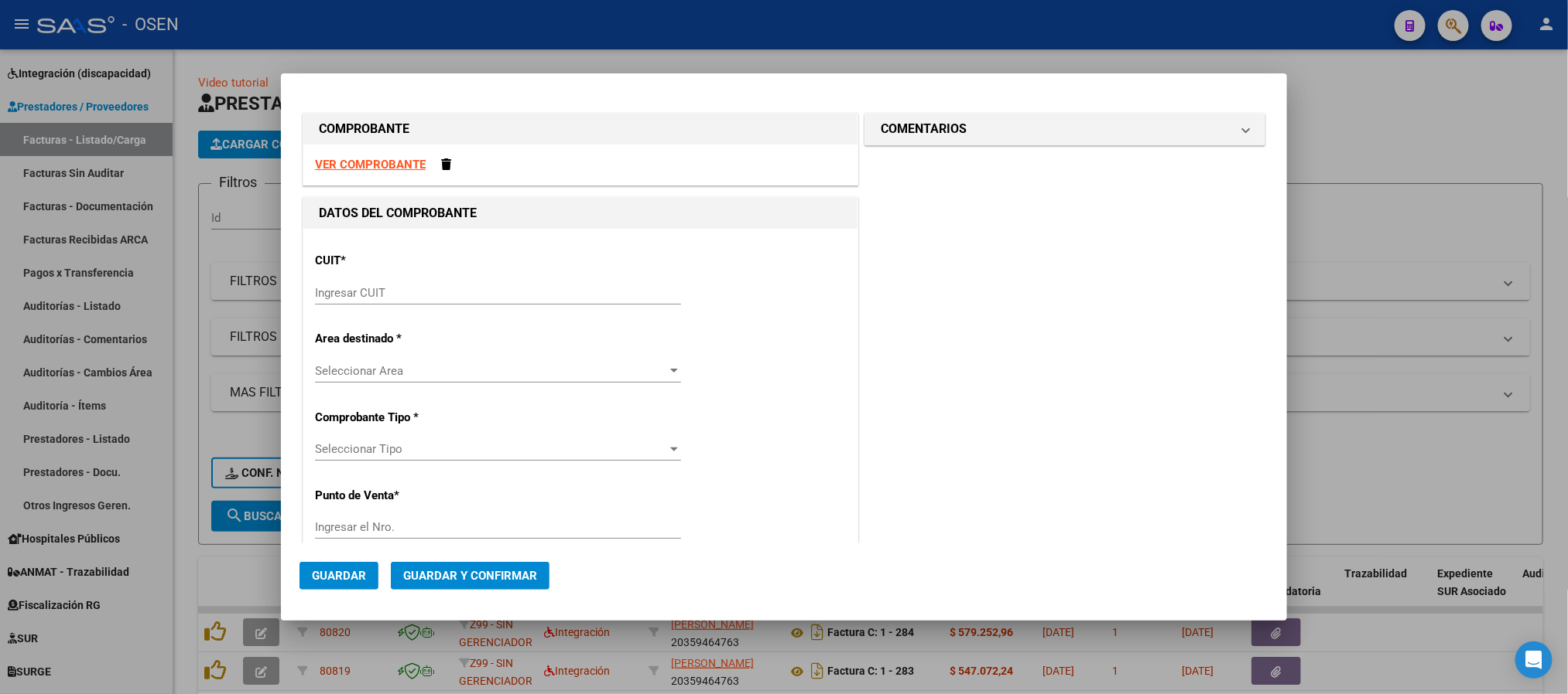
click at [381, 170] on strong "VER COMPROBANTE" at bounding box center [370, 164] width 111 height 14
click at [444, 301] on div "Ingresar CUIT" at bounding box center [497, 293] width 366 height 23
paste input "30-54666243-4"
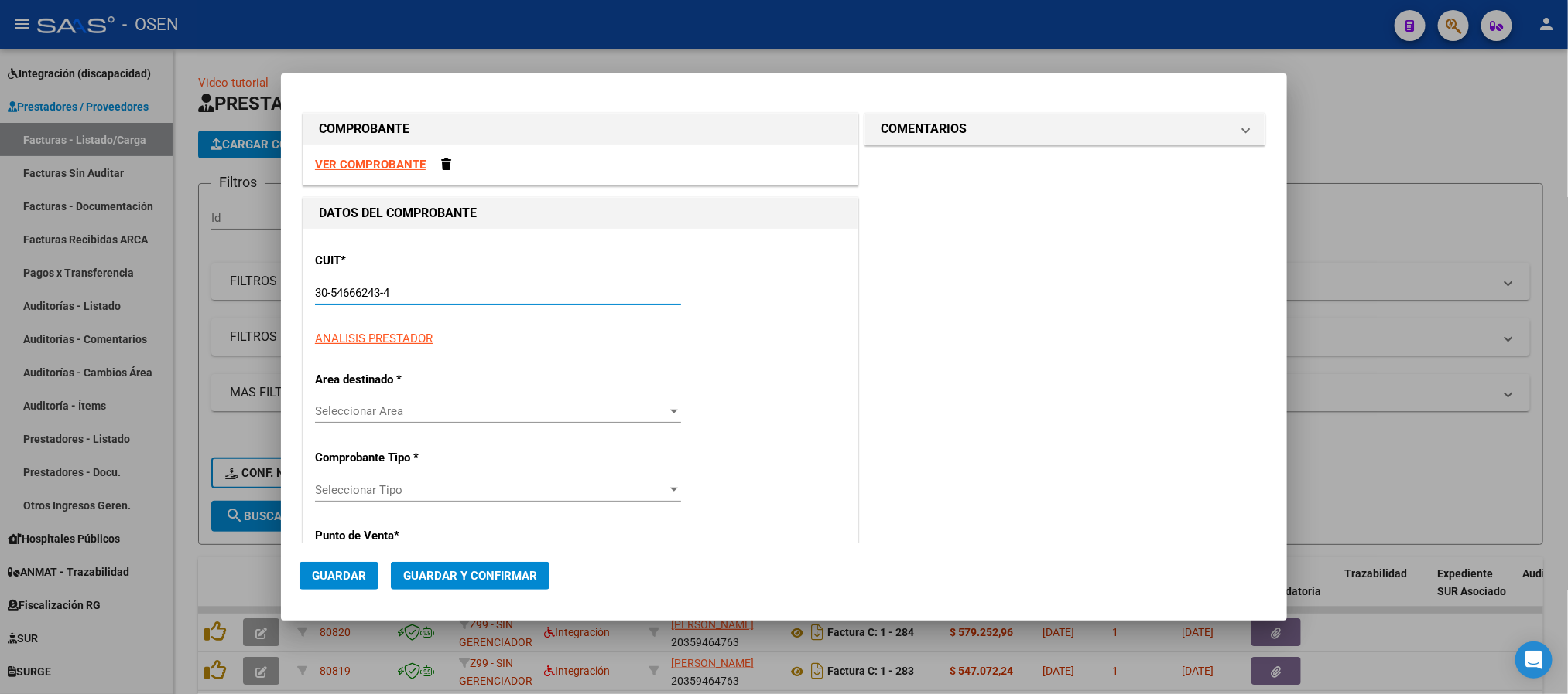
type input "30-54666243-4"
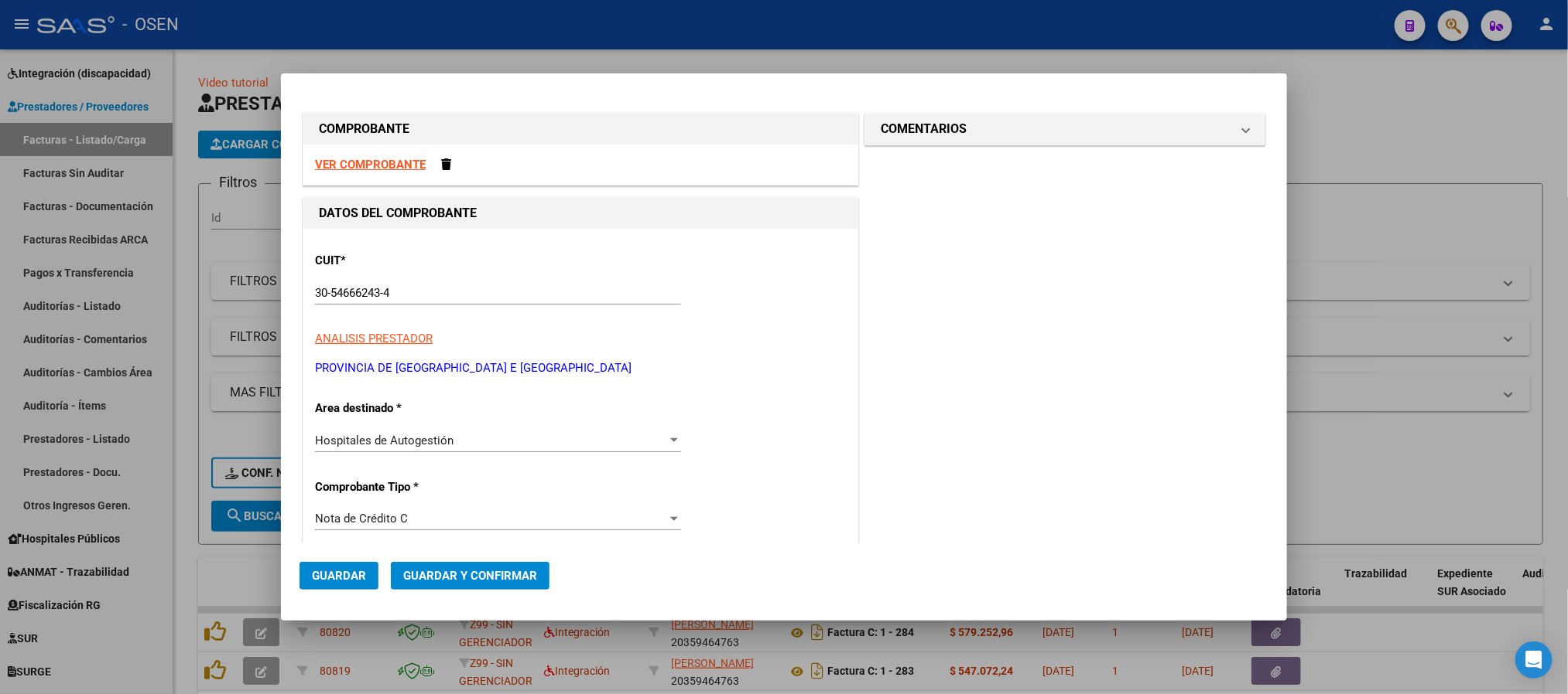
scroll to position [281, 0]
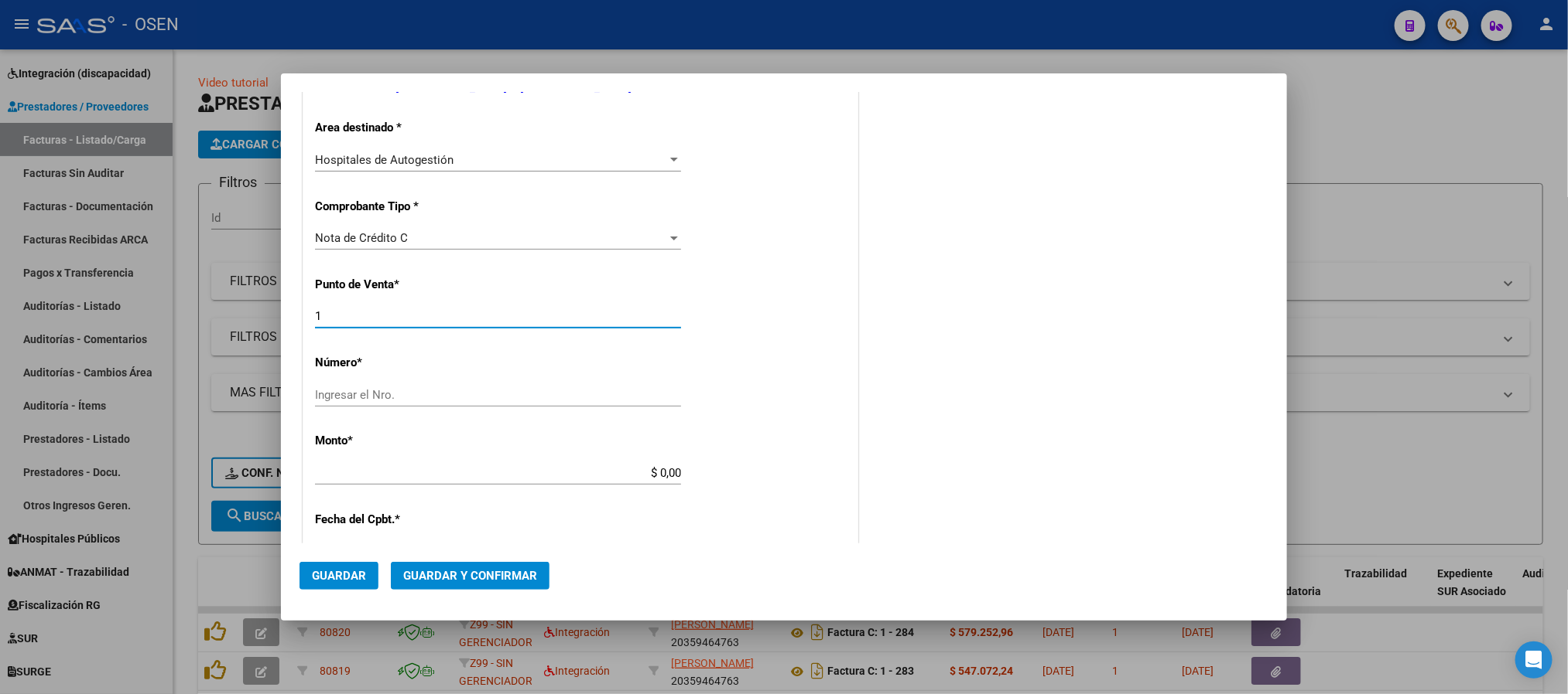
type input "1"
paste input "107435"
type input "107435"
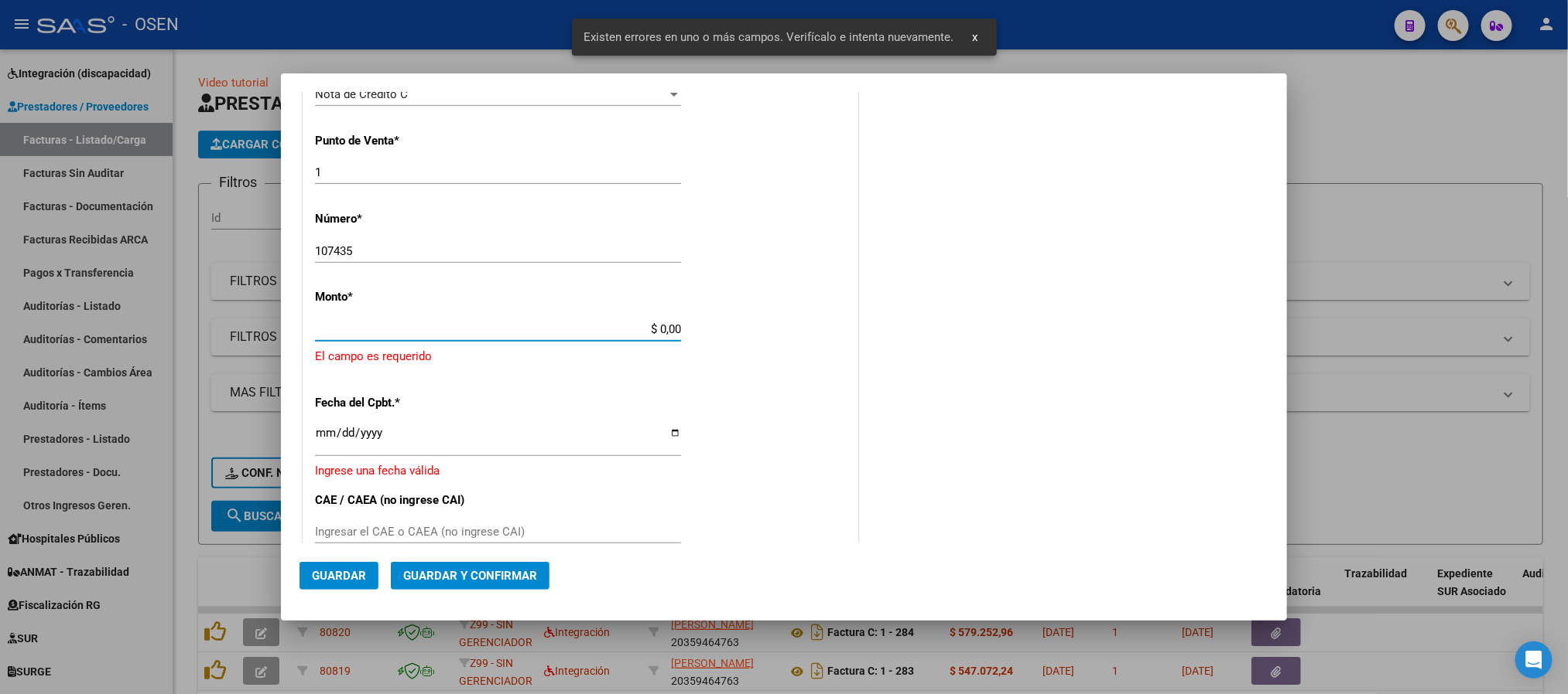
scroll to position [430, 0]
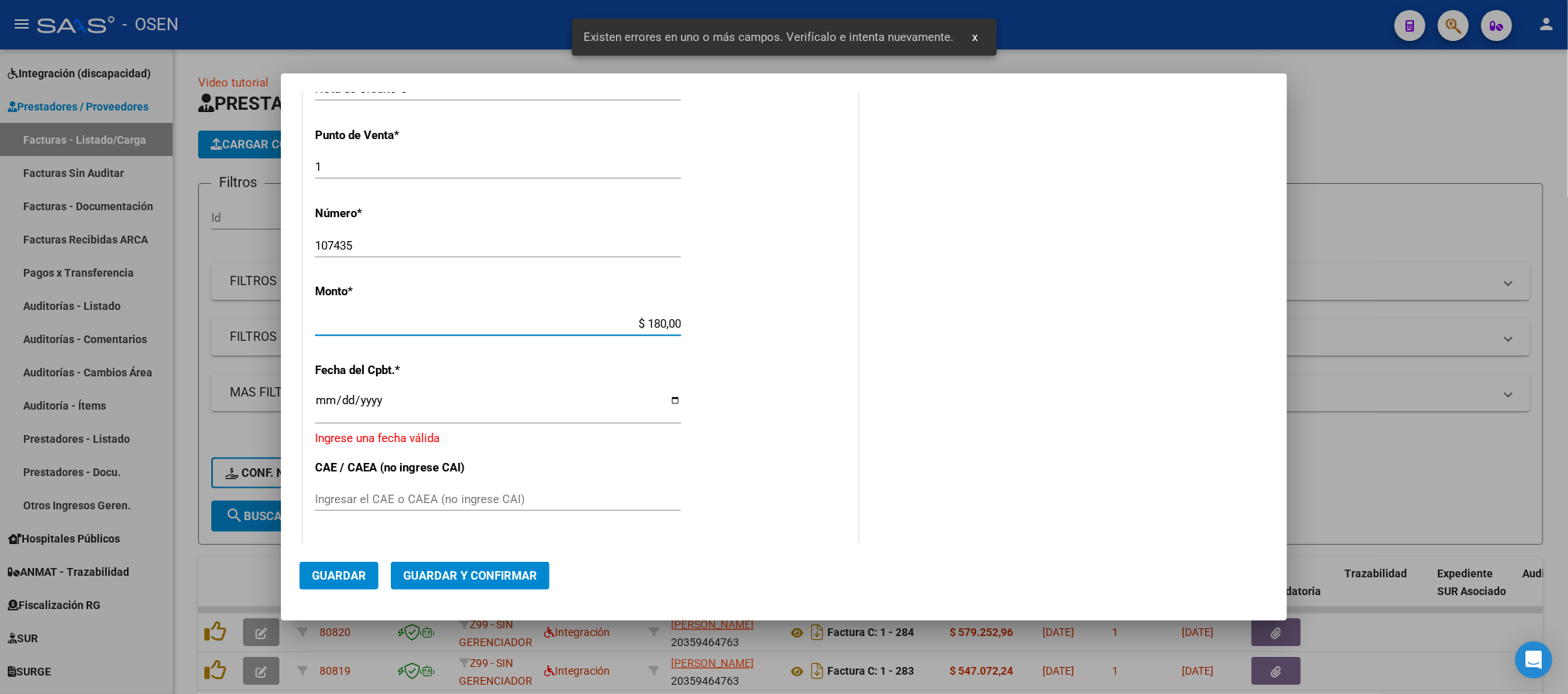
type input "$ 1.800,00"
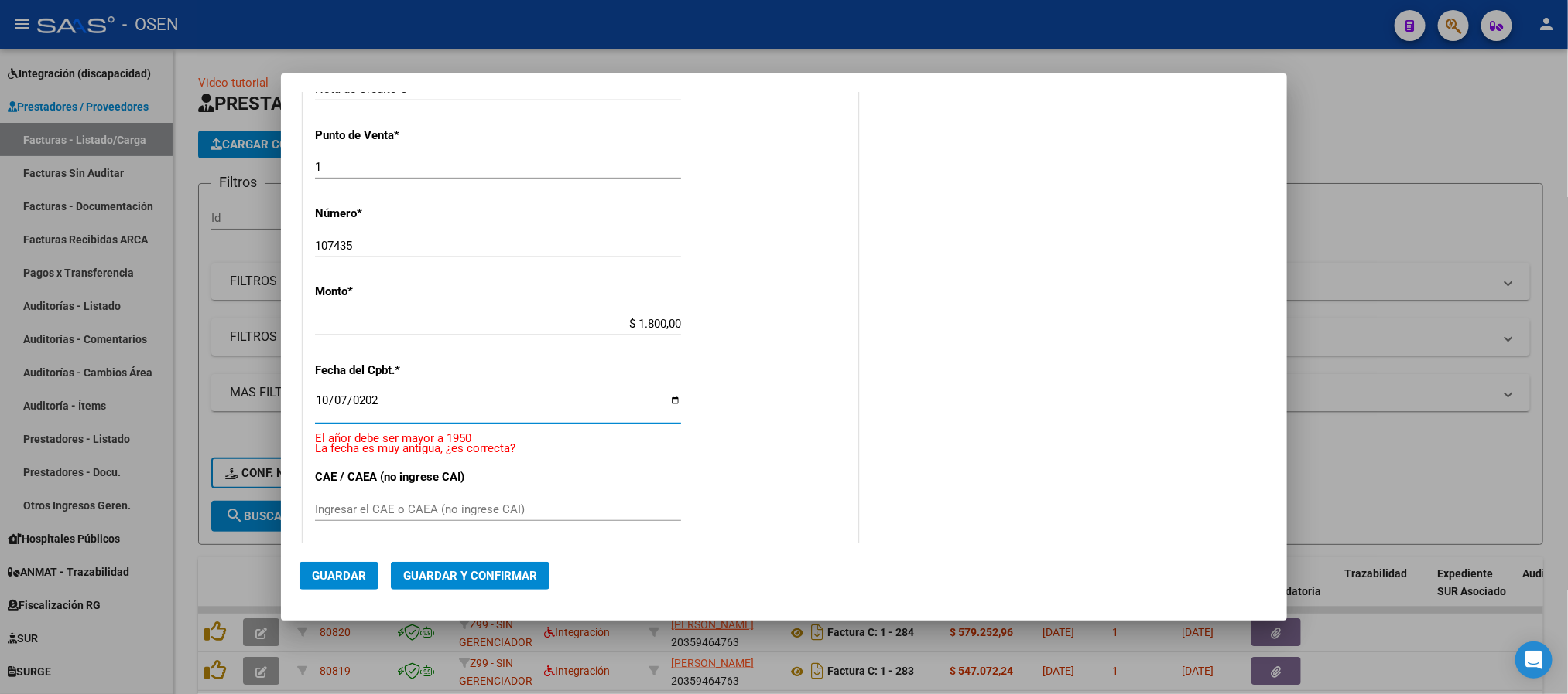
type input "2025-10-07"
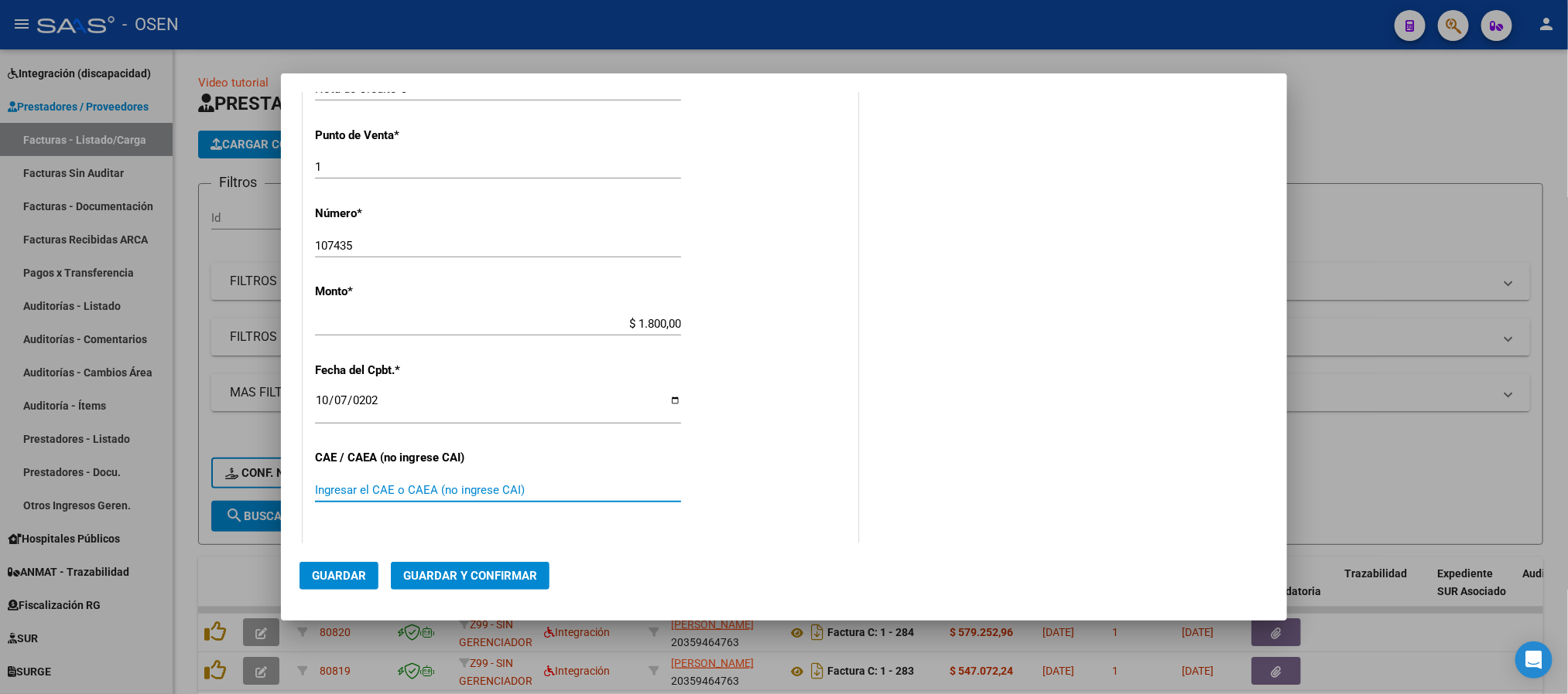
scroll to position [703, 0]
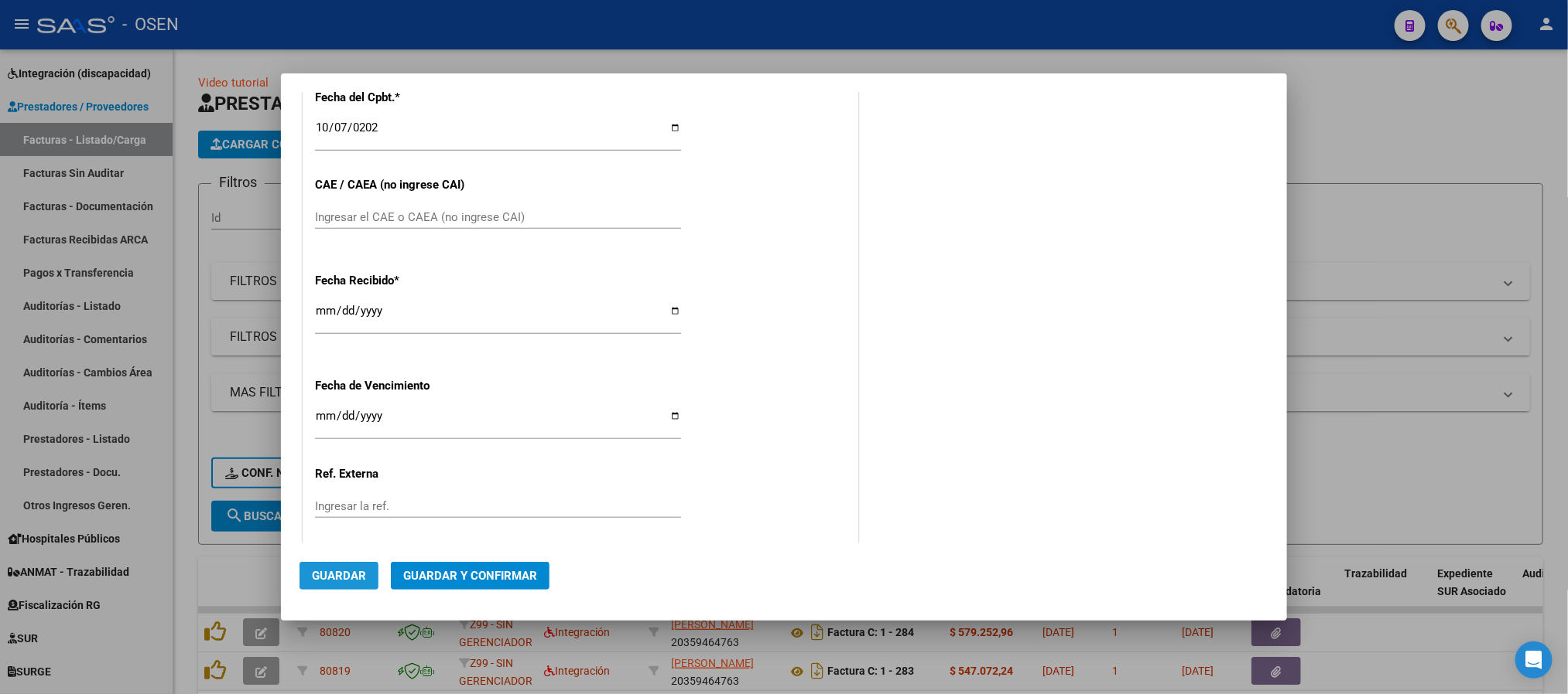
click at [340, 573] on span "Guardar" at bounding box center [339, 576] width 54 height 14
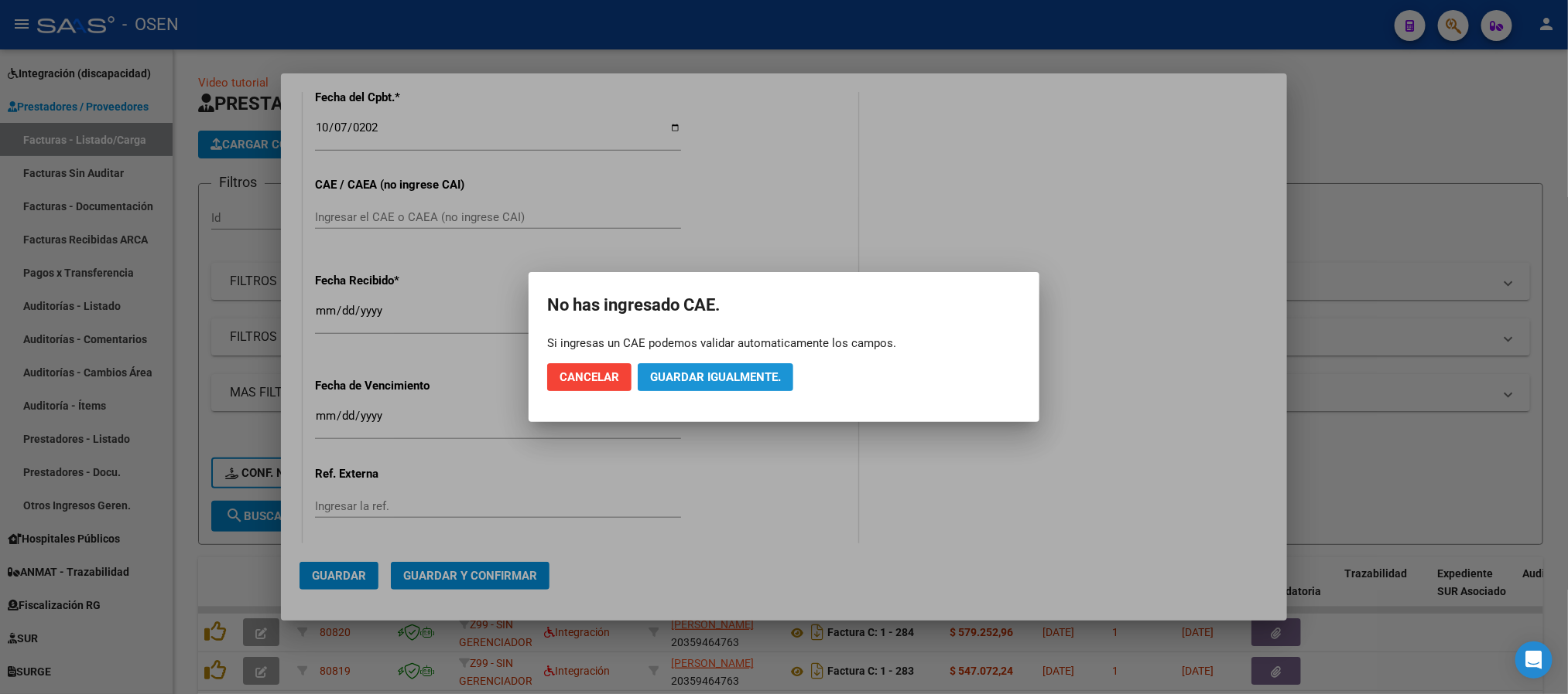
click at [721, 367] on button "Guardar igualmente." at bounding box center [715, 378] width 156 height 28
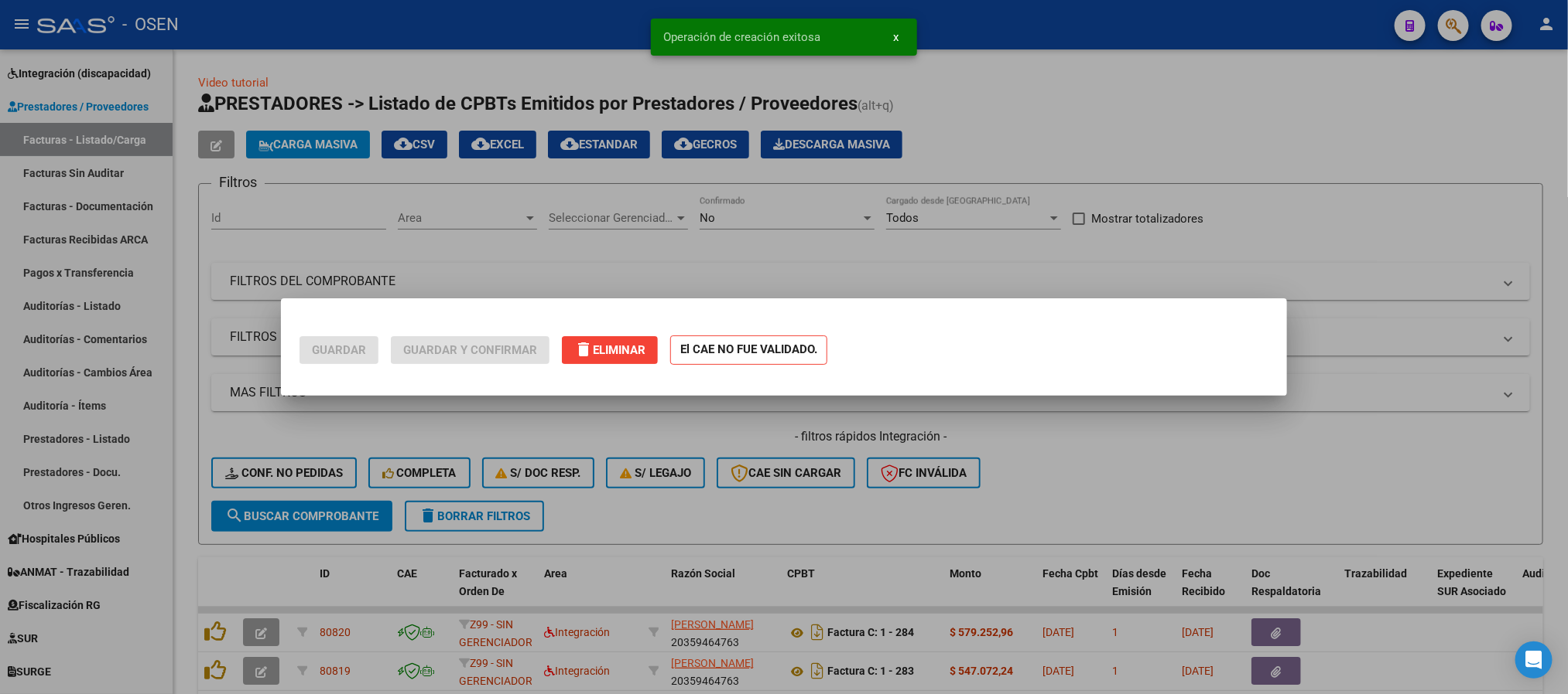
scroll to position [0, 0]
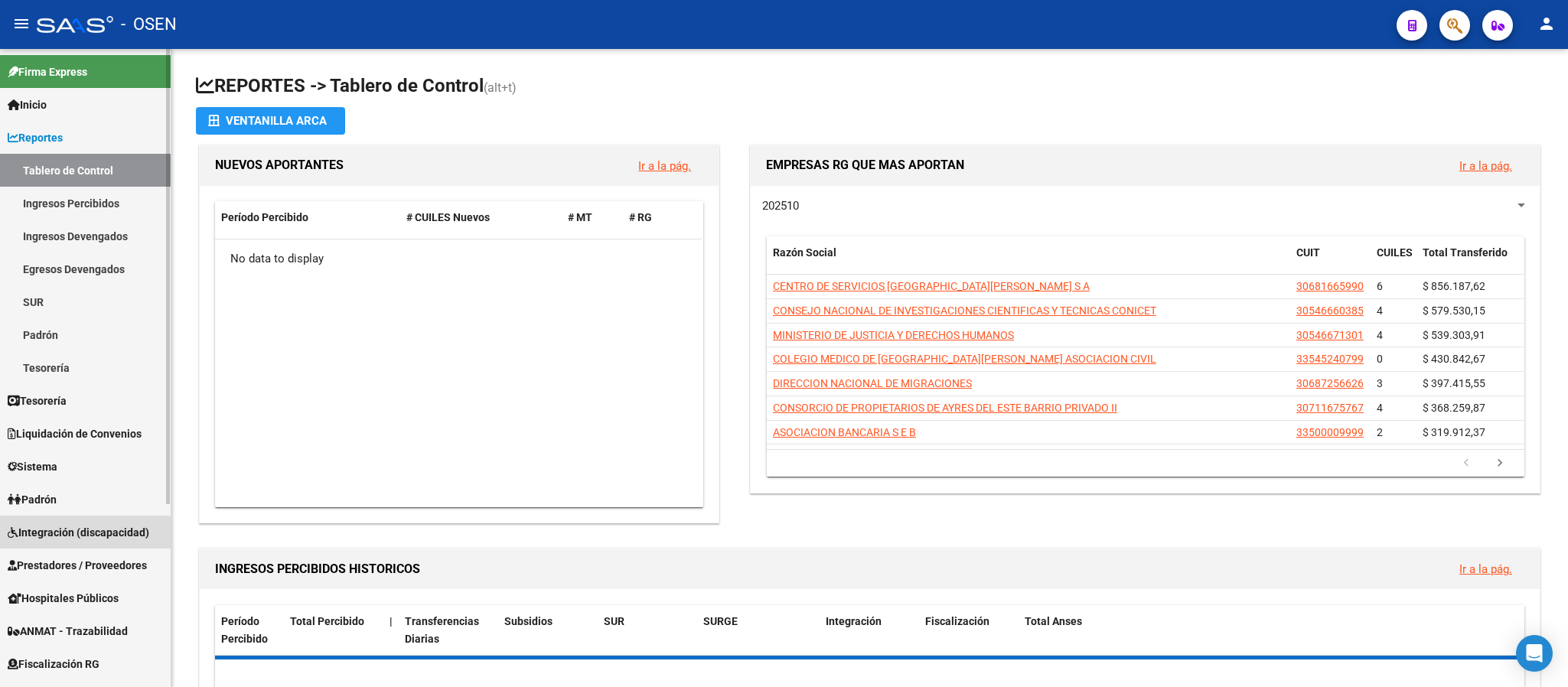
click at [80, 544] on link "Integración (discapacidad)" at bounding box center [85, 533] width 171 height 33
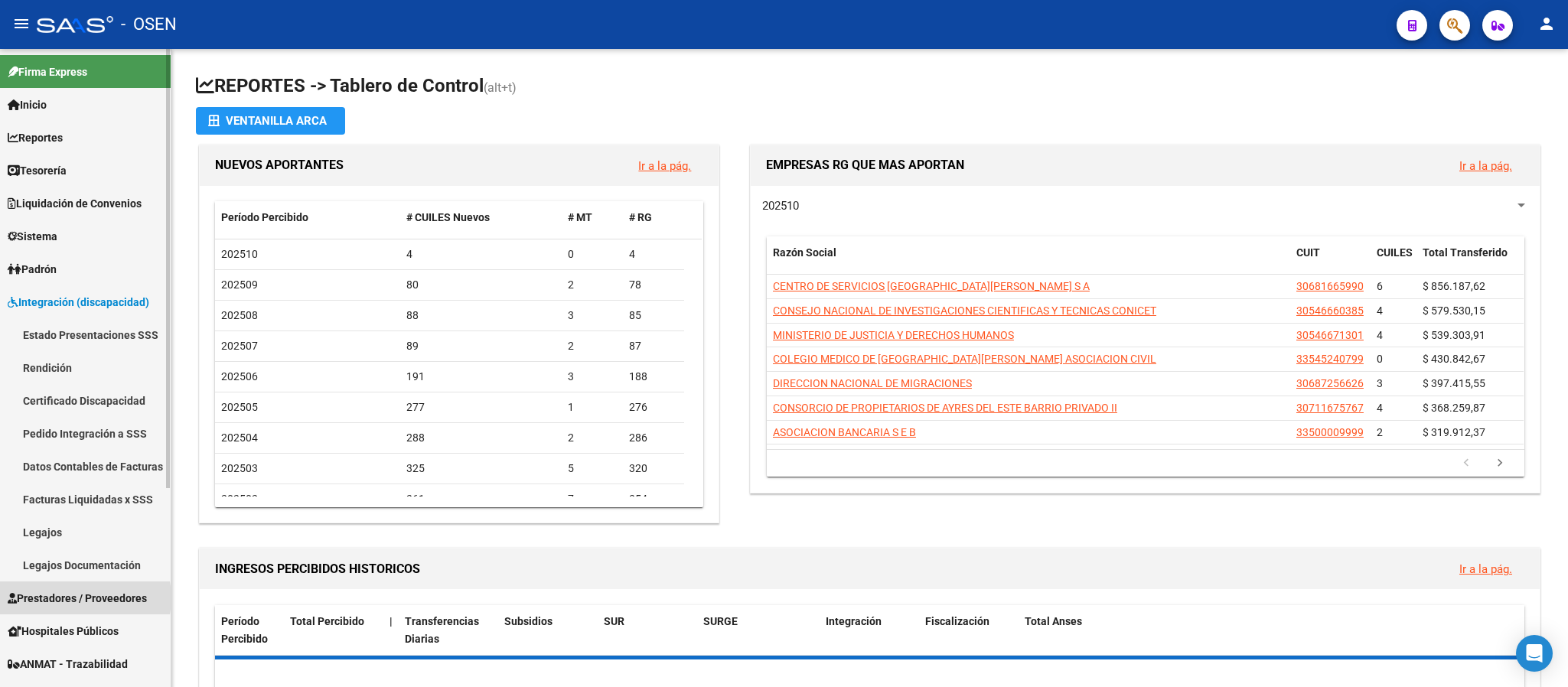
click at [80, 597] on span "Prestadores / Proveedores" at bounding box center [77, 598] width 139 height 17
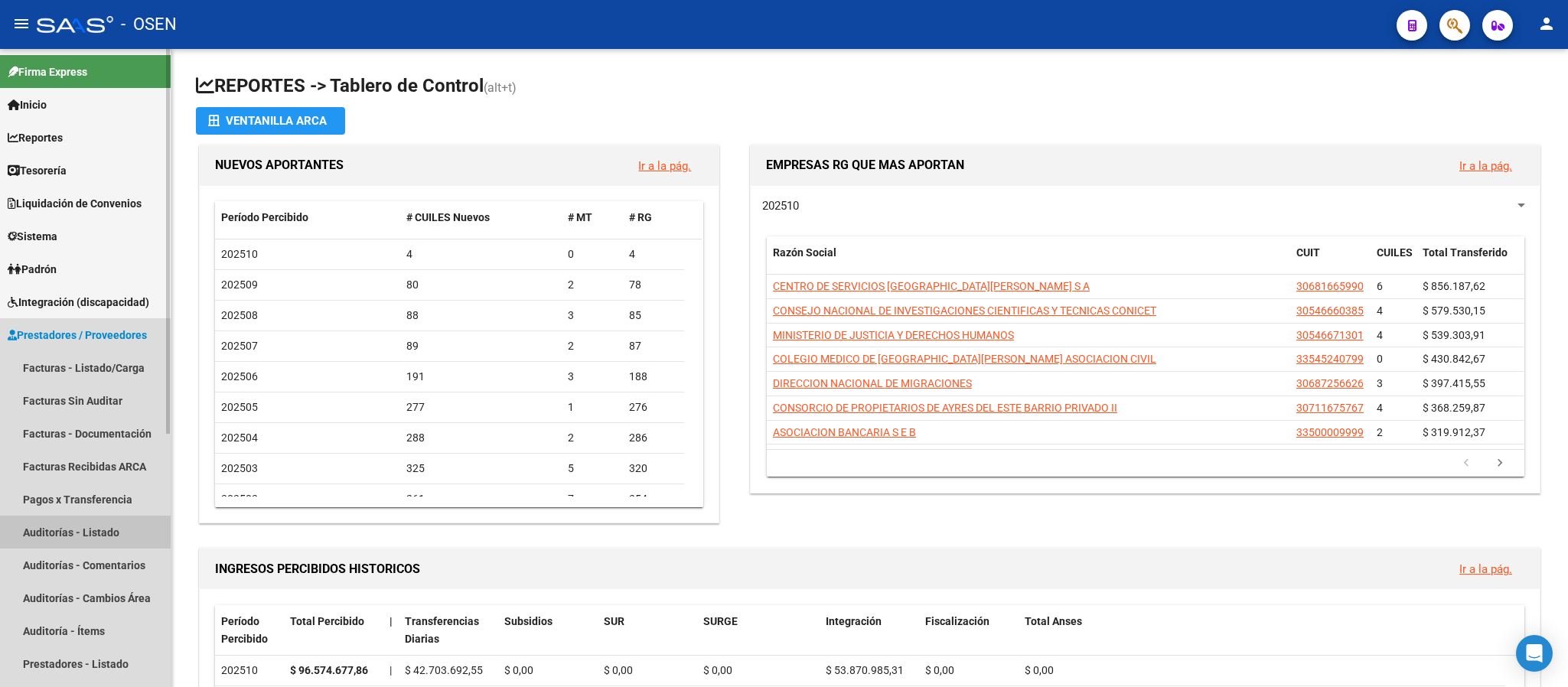
click at [97, 531] on link "Auditorías - Listado" at bounding box center [85, 533] width 171 height 33
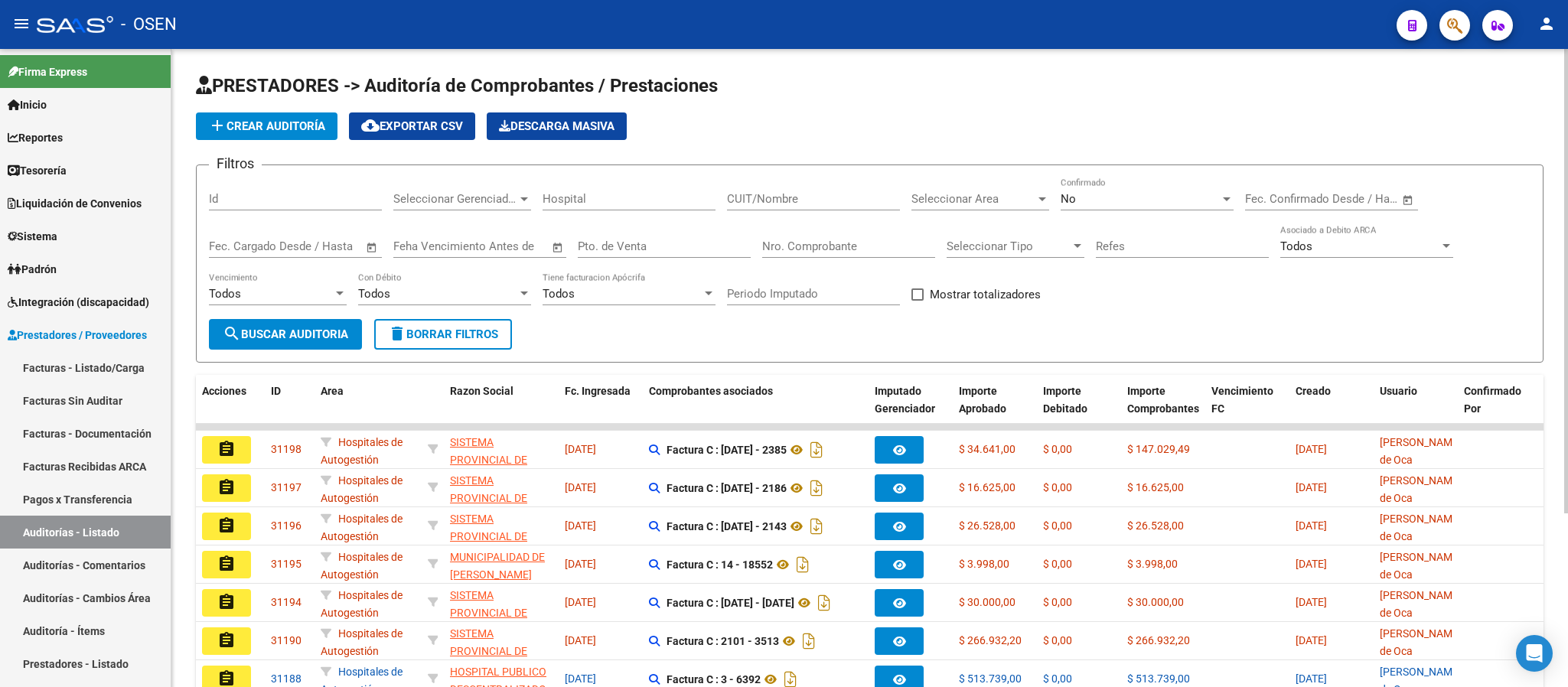
click at [779, 231] on div "Nro. Comprobante" at bounding box center [848, 242] width 173 height 33
click at [804, 256] on div "Nro. Comprobante" at bounding box center [848, 242] width 173 height 33
paste input "15022"
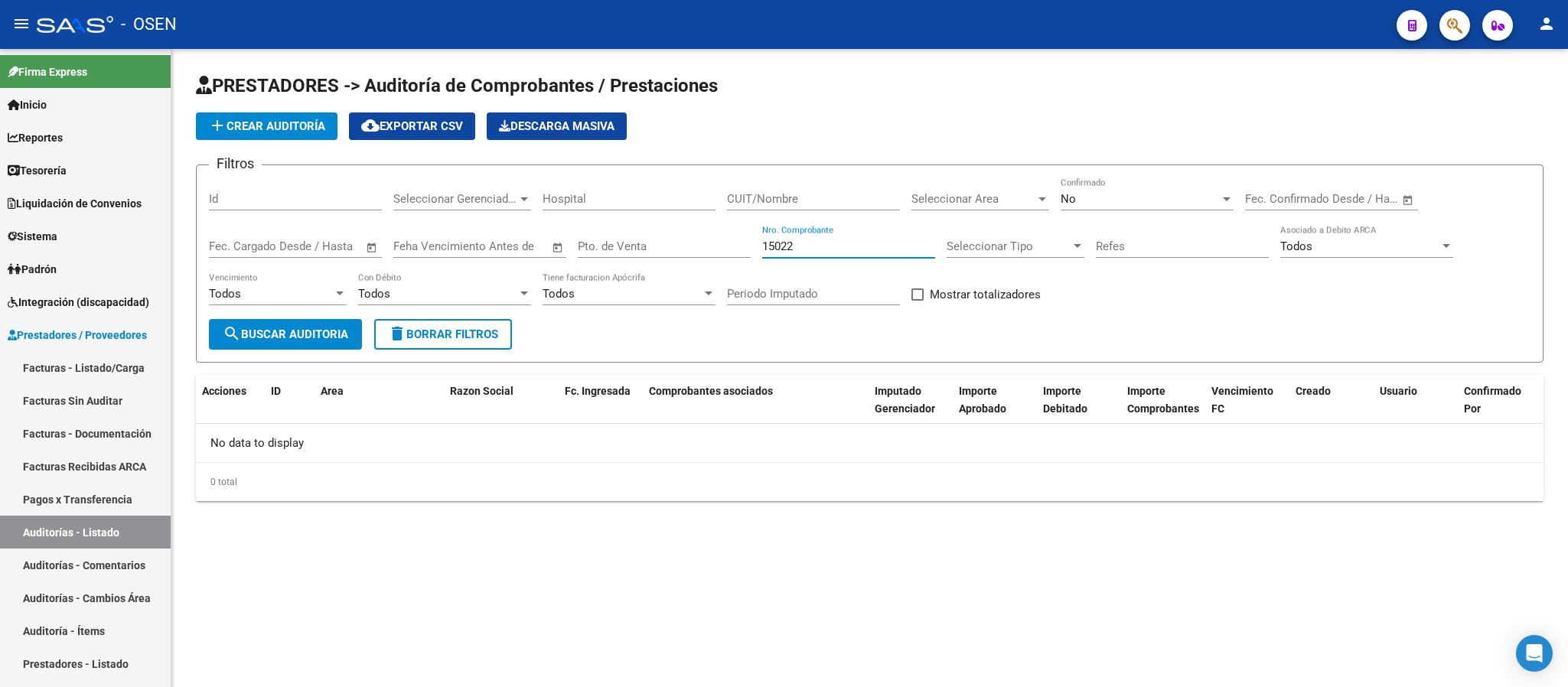
type input "15022"
click at [1122, 211] on div "No Confirmado" at bounding box center [1146, 194] width 173 height 33
click at [1122, 200] on span "No" at bounding box center [1146, 199] width 173 height 34
click at [1122, 185] on div "No Confirmado" at bounding box center [1146, 194] width 173 height 33
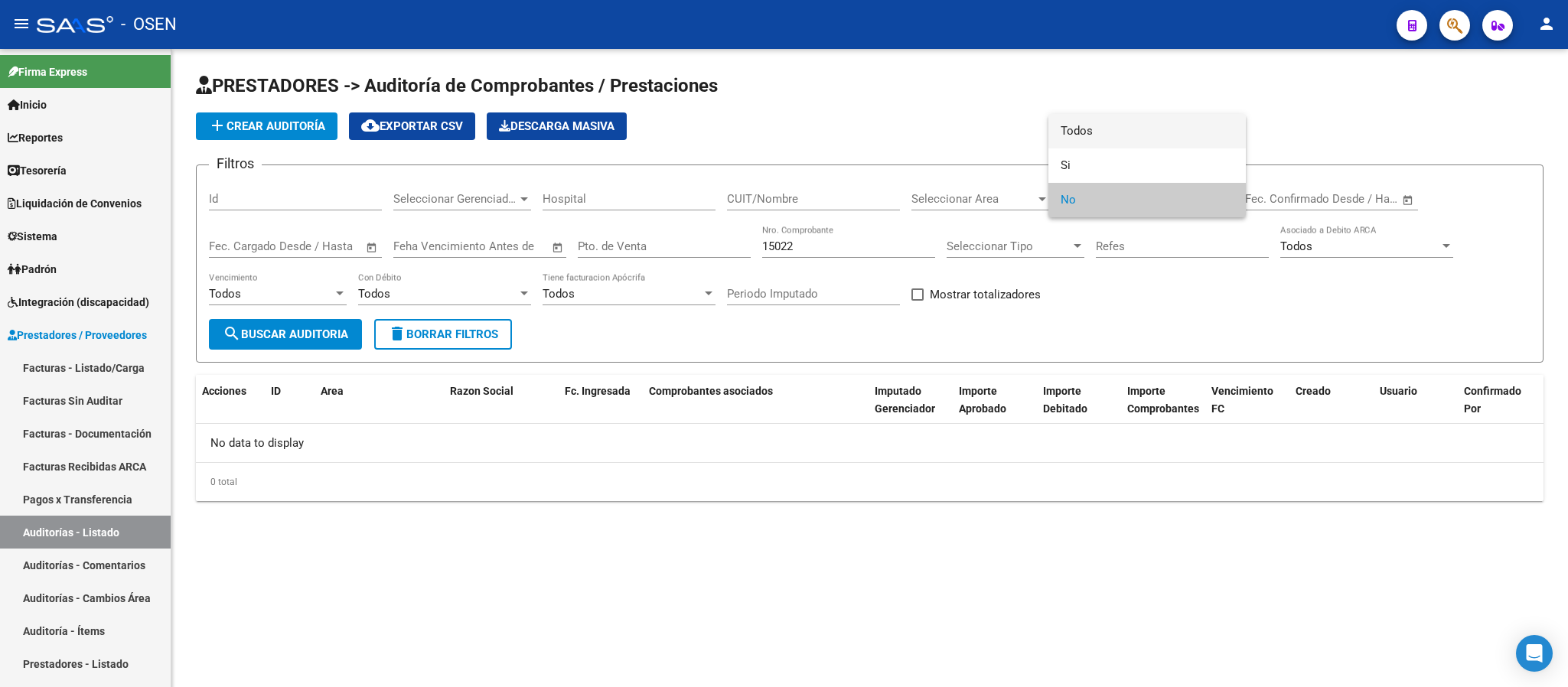
click at [1103, 134] on span "Todos" at bounding box center [1146, 131] width 173 height 34
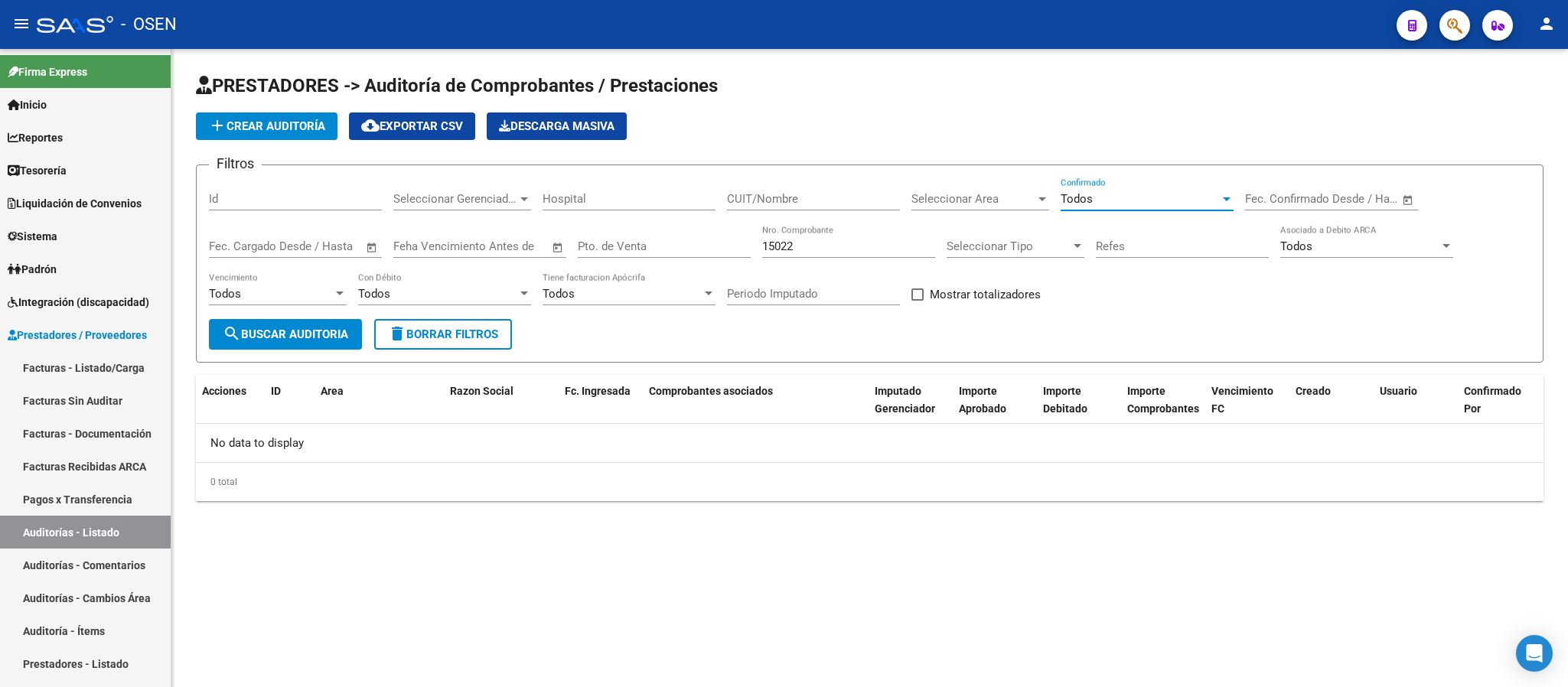
click at [275, 331] on span "search Buscar Auditoria" at bounding box center [285, 334] width 126 height 14
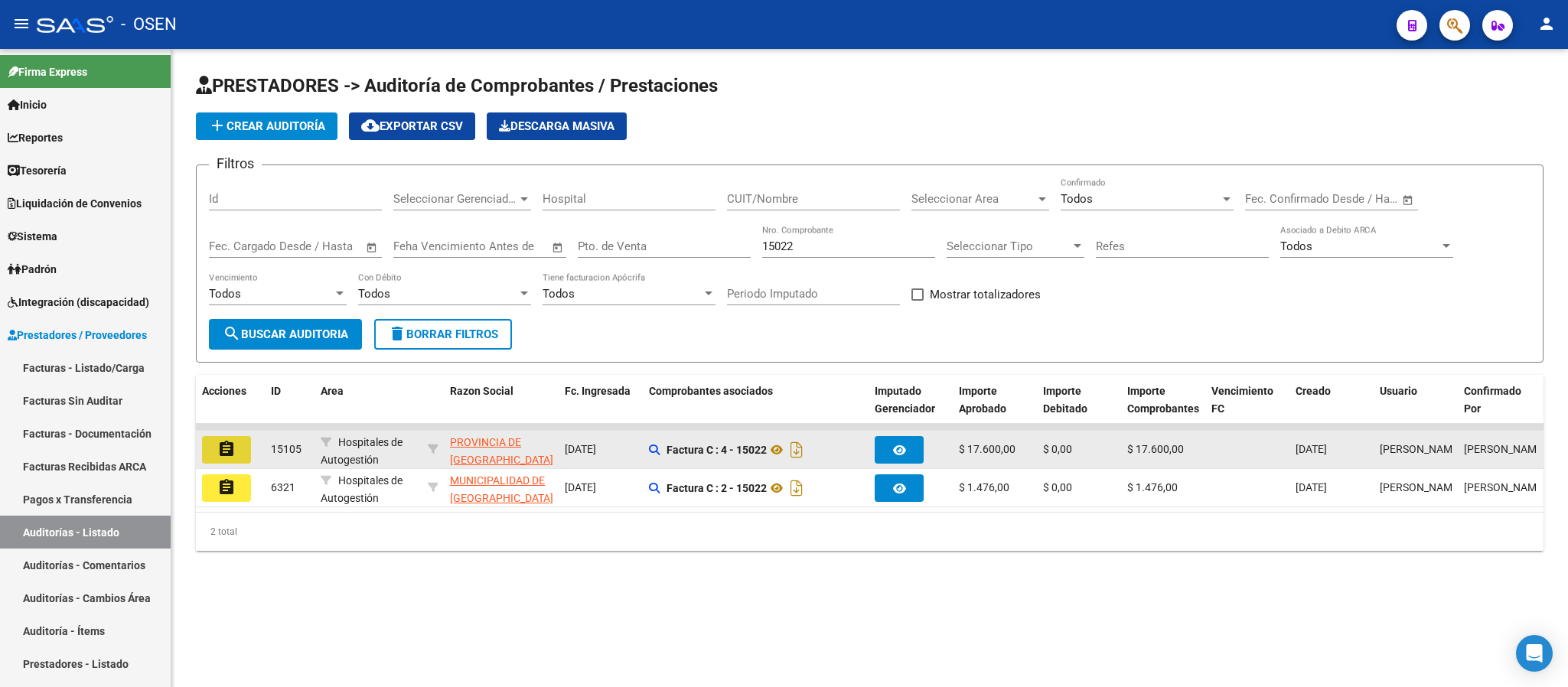
click at [203, 453] on button "assignment" at bounding box center [226, 451] width 49 height 28
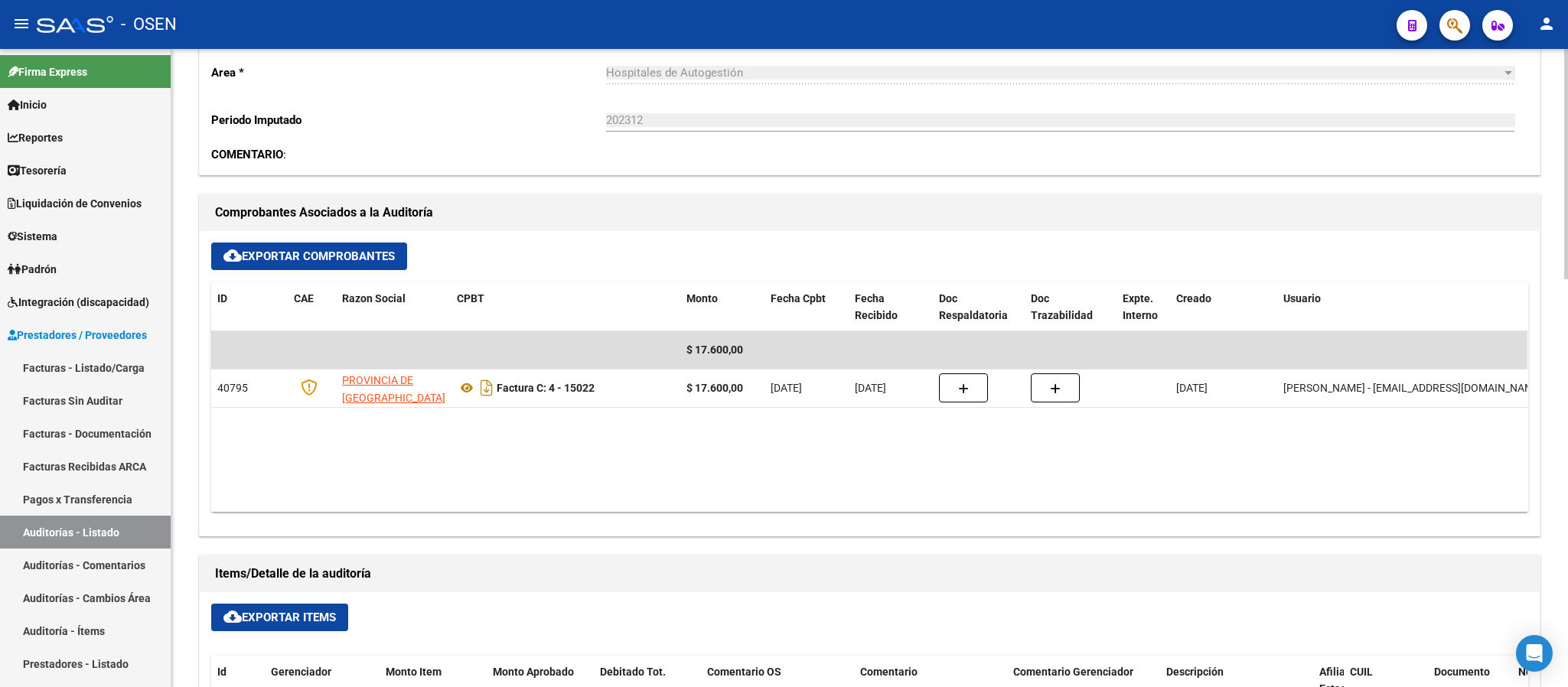
scroll to position [230, 0]
